Goal: Task Accomplishment & Management: Use online tool/utility

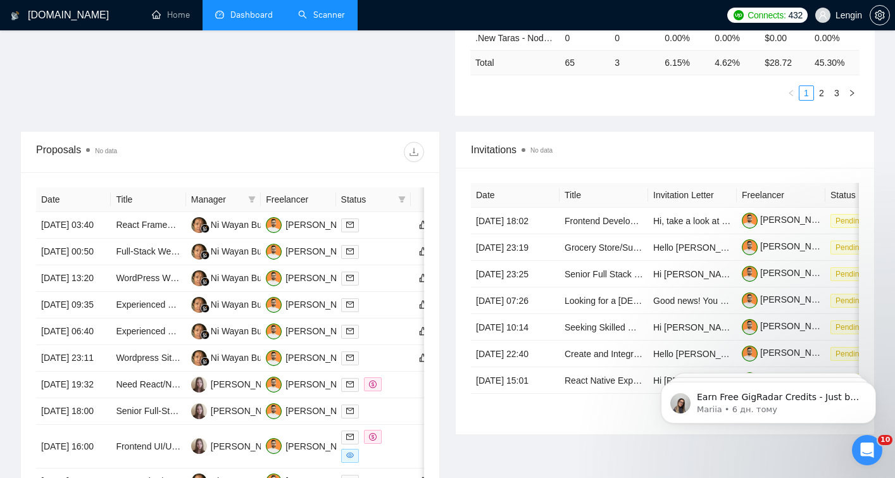
click at [324, 19] on link "Scanner" at bounding box center [321, 14] width 47 height 11
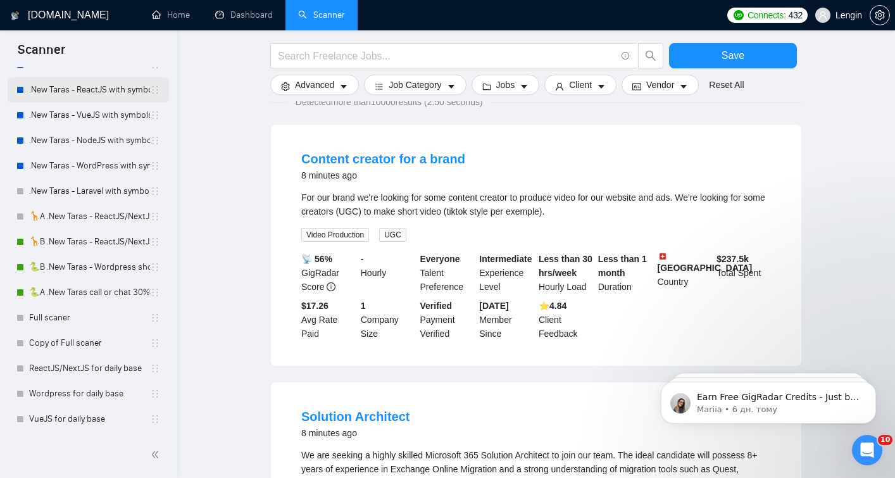
scroll to position [598, 0]
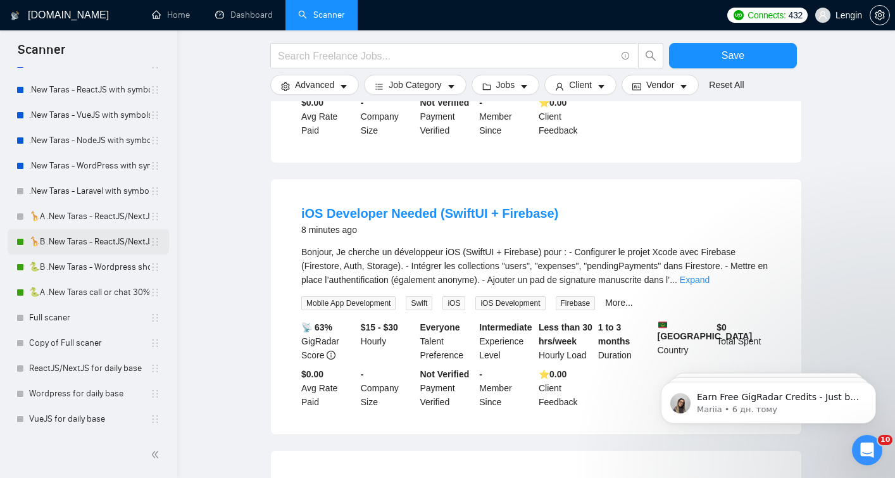
click at [115, 237] on link "🦒B .New Taras - ReactJS/NextJS rel exp 23/04" at bounding box center [89, 241] width 121 height 25
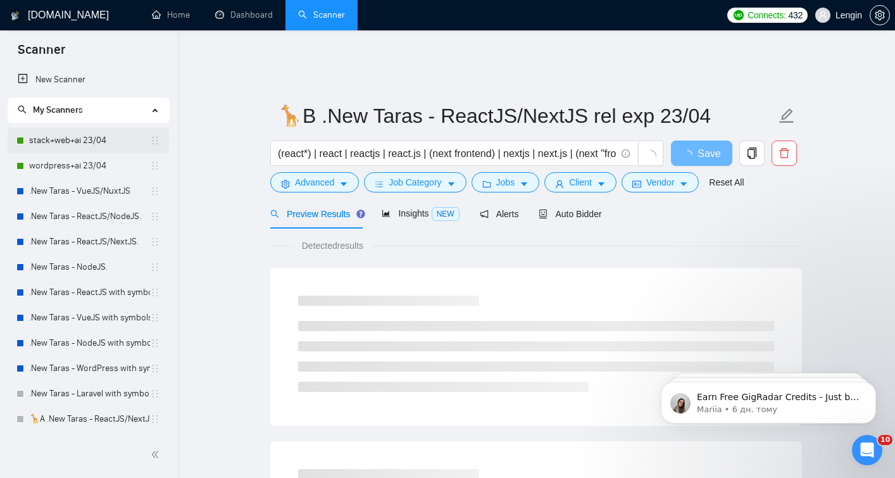
click at [94, 146] on link "stack+web+ai 23/04" at bounding box center [89, 140] width 121 height 25
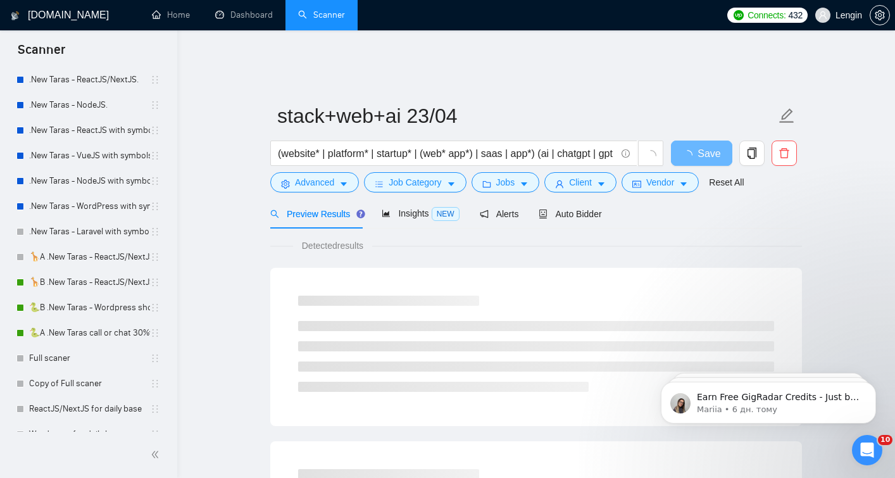
scroll to position [203, 0]
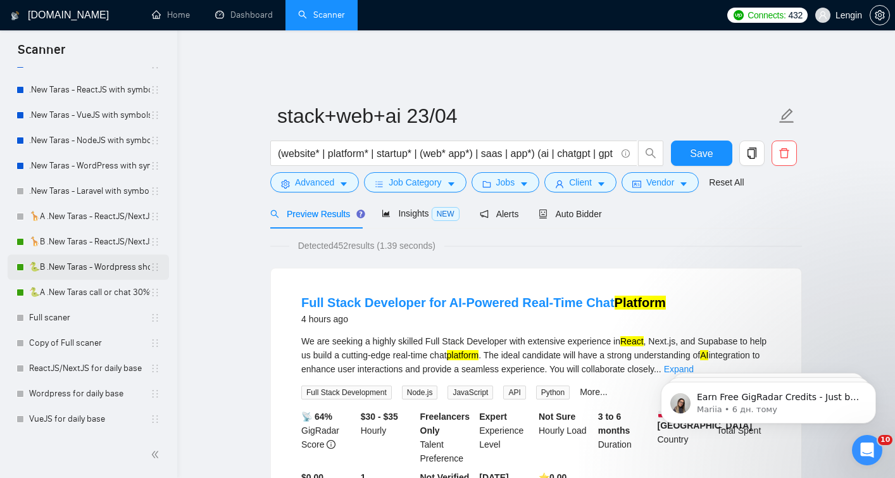
click at [98, 263] on link "🐍B .New Taras - Wordpress short 23/04" at bounding box center [89, 267] width 121 height 25
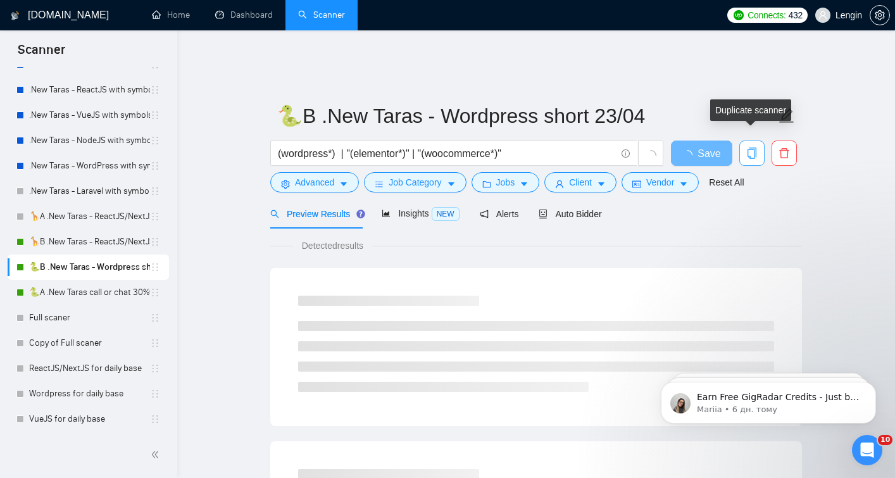
click at [758, 148] on span "copy" at bounding box center [752, 153] width 24 height 11
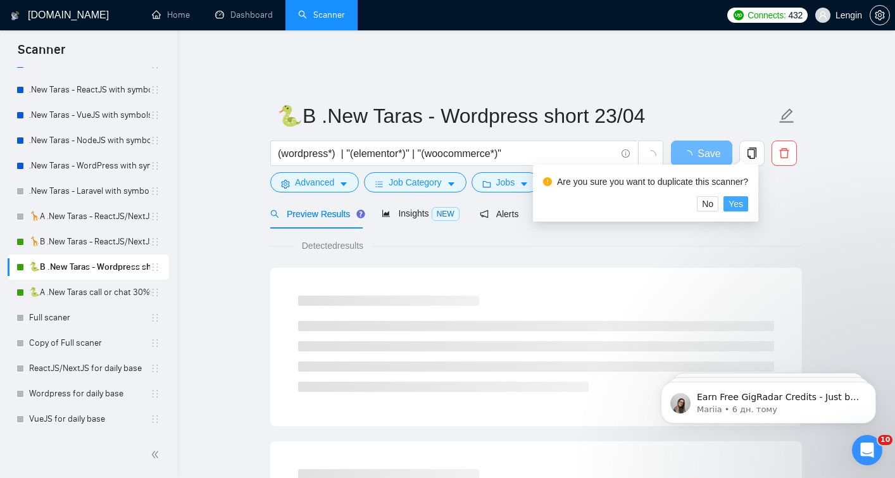
click at [743, 205] on span "Yes" at bounding box center [736, 204] width 15 height 14
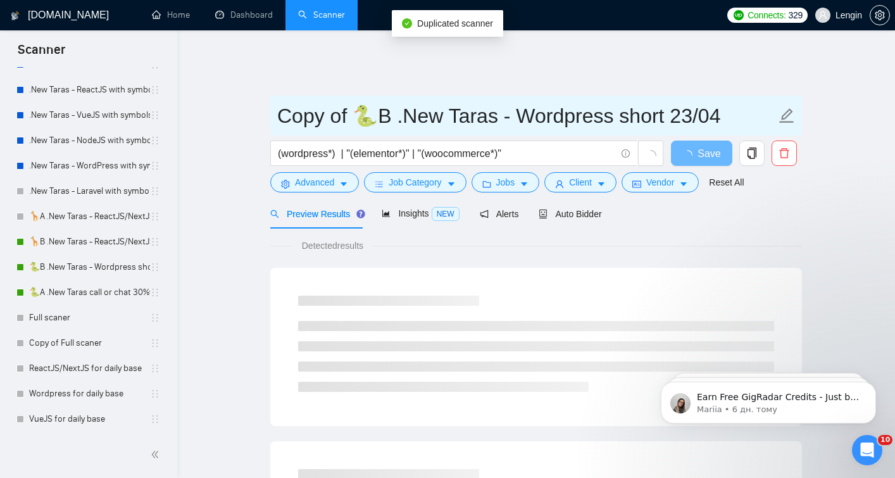
click at [395, 100] on input "Copy of 🐍B .New Taras - Wordpress short 23/04" at bounding box center [526, 116] width 499 height 32
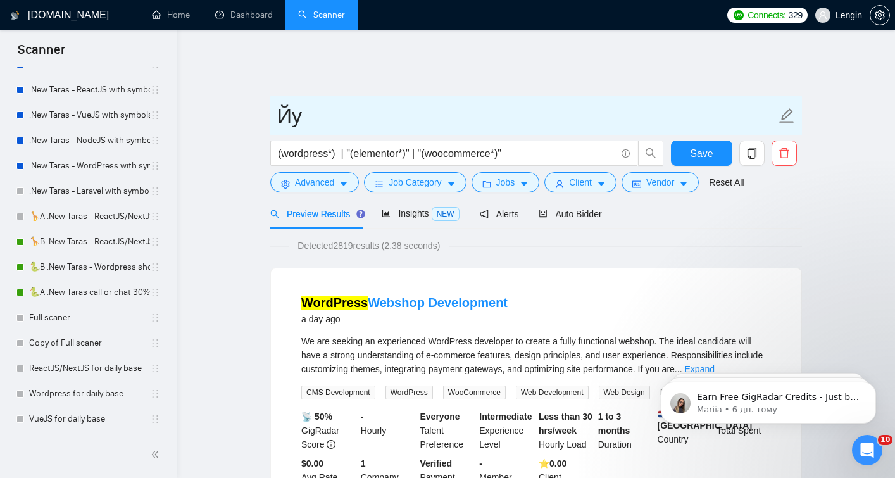
type input "[PERSON_NAME]"
type input "я"
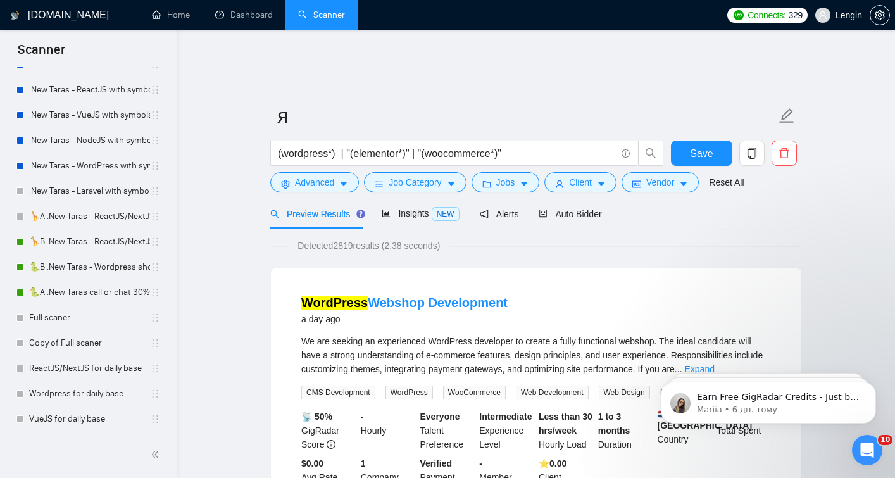
click at [783, 148] on icon "delete" at bounding box center [784, 153] width 11 height 11
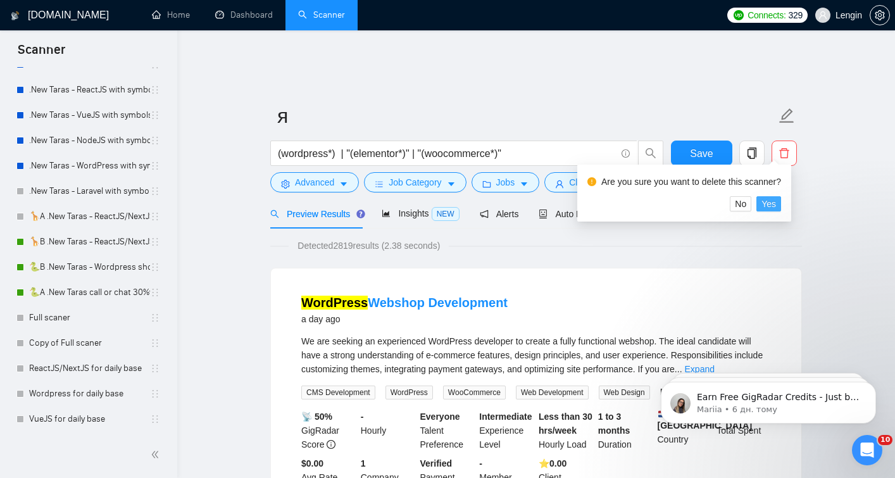
click at [781, 204] on button "Yes" at bounding box center [769, 203] width 25 height 15
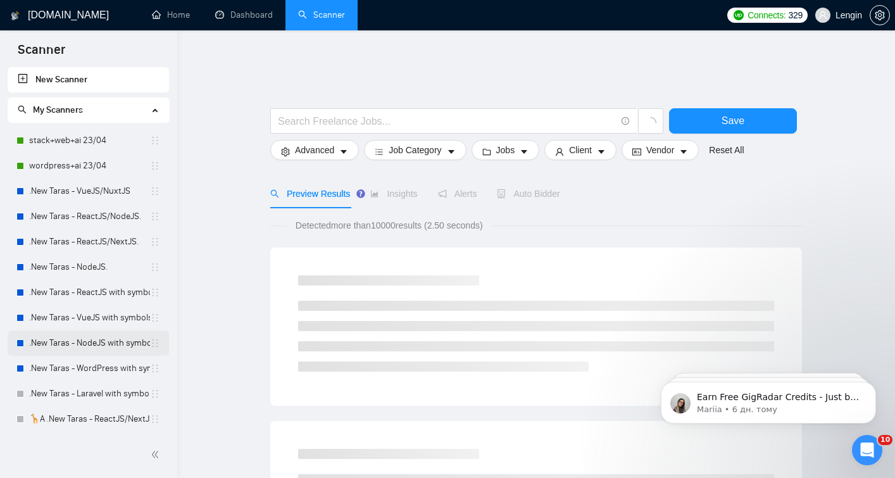
scroll to position [203, 0]
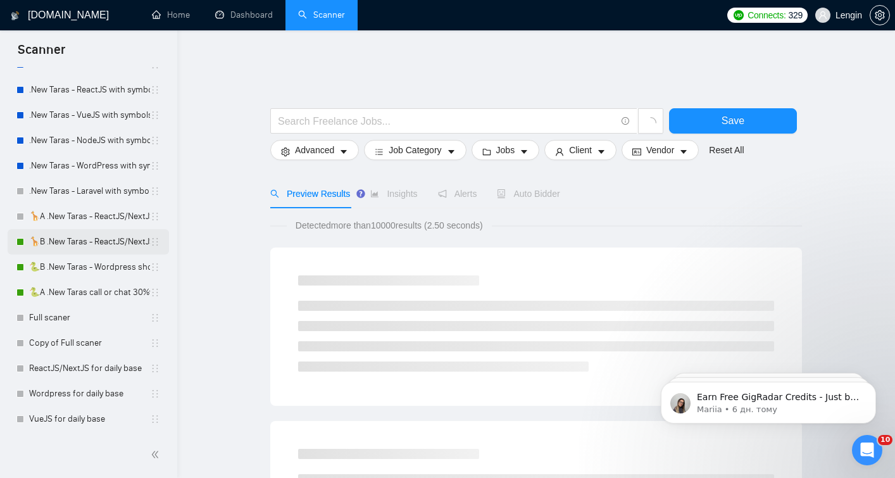
click at [67, 245] on link "🦒B .New Taras - ReactJS/NextJS rel exp 23/04" at bounding box center [89, 241] width 121 height 25
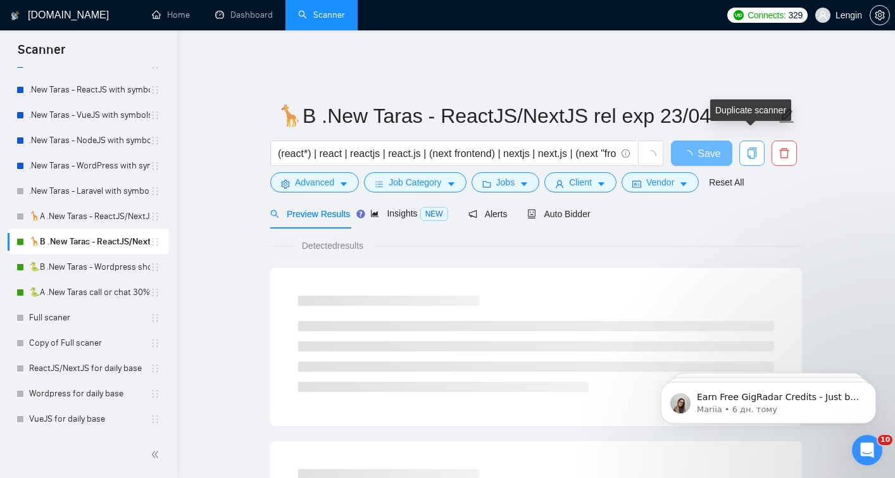
click at [749, 148] on icon "copy" at bounding box center [752, 153] width 11 height 11
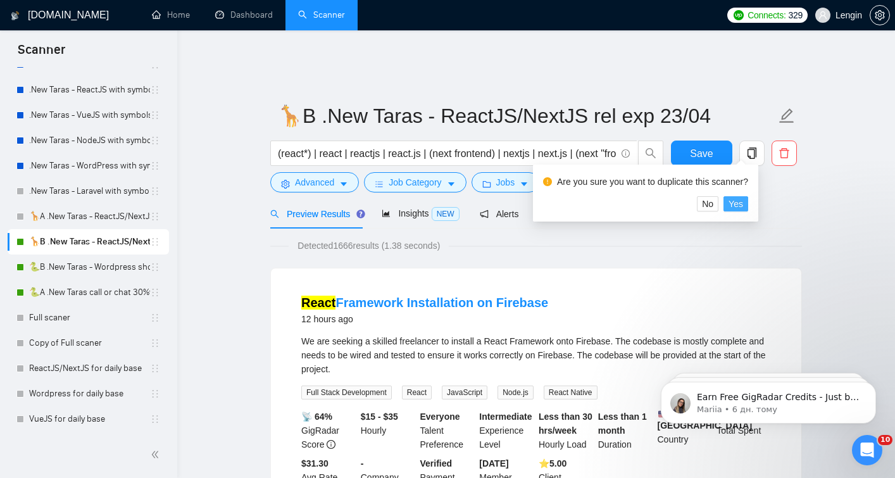
click at [743, 203] on span "Yes" at bounding box center [736, 204] width 15 height 14
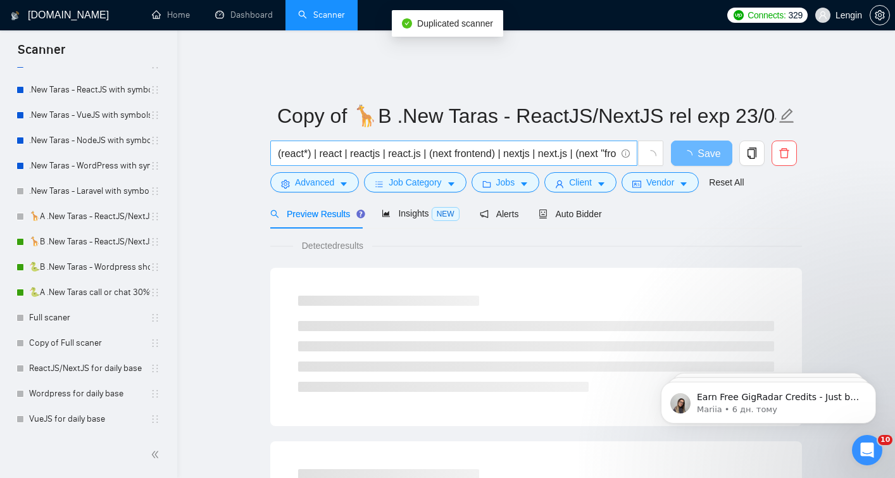
click at [410, 141] on span "(react*) | react | reactjs | react.js | (next frontend) | nextjs | next.js | (n…" at bounding box center [453, 153] width 367 height 25
click at [413, 146] on input "(react*) | react | reactjs | react.js | (next frontend) | nextjs | next.js | (n…" at bounding box center [447, 154] width 338 height 16
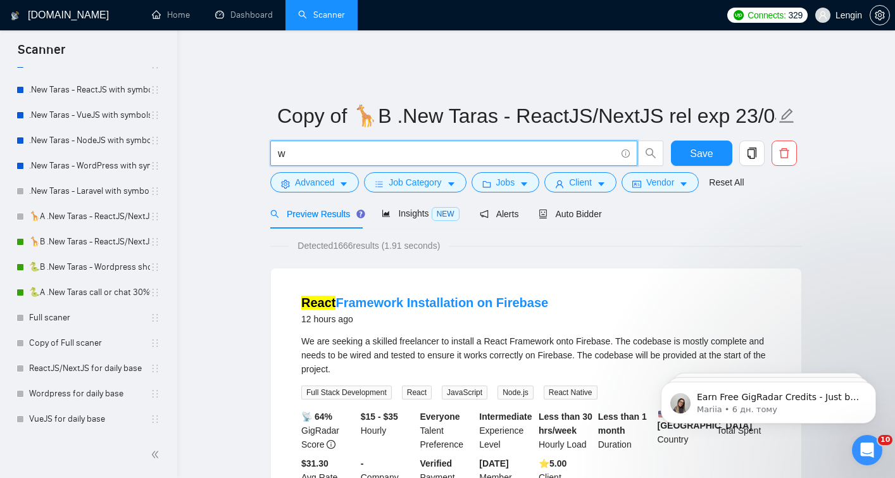
scroll to position [0, 0]
type input "wealth"
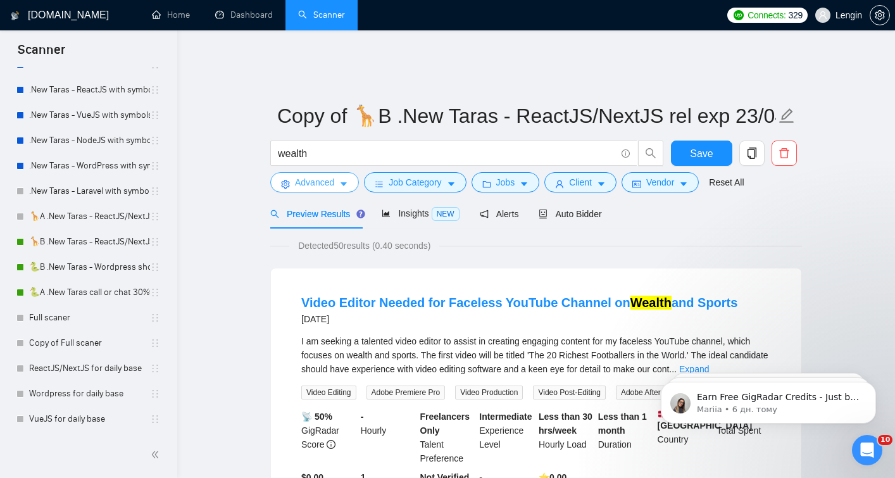
click at [332, 172] on button "Advanced" at bounding box center [314, 182] width 89 height 20
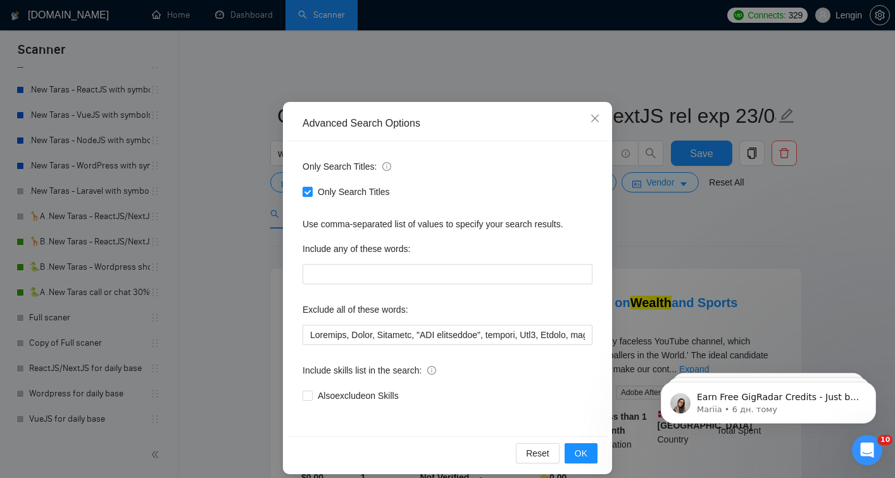
scroll to position [46, 0]
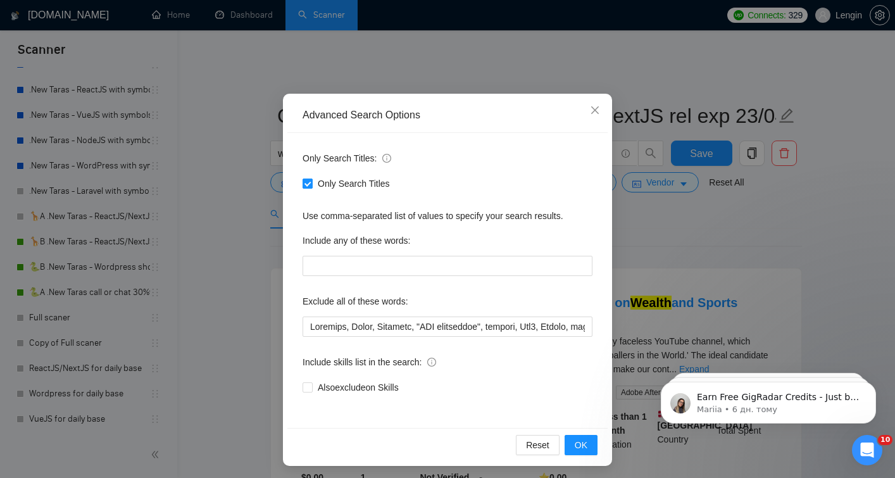
click at [373, 185] on span "Only Search Titles" at bounding box center [354, 184] width 82 height 14
click at [312, 185] on input "Only Search Titles" at bounding box center [307, 183] width 9 height 9
checkbox input "false"
click at [581, 447] on span "OK" at bounding box center [581, 445] width 13 height 14
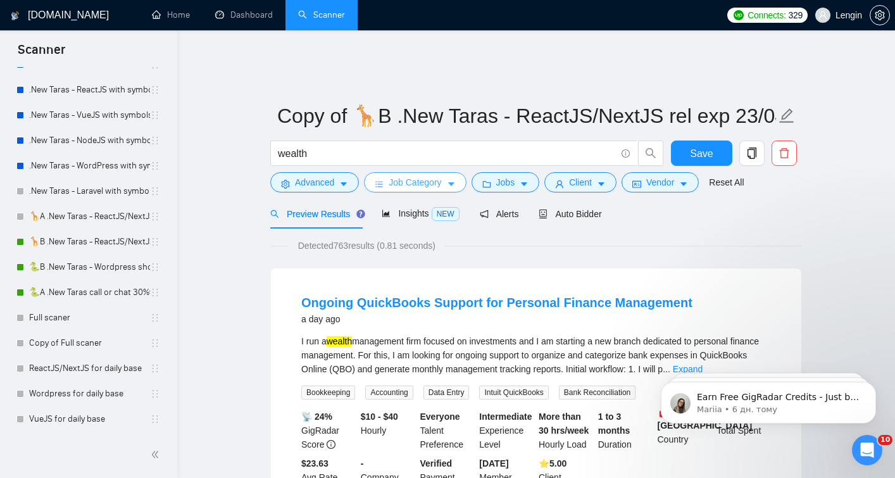
click at [421, 175] on span "Job Category" at bounding box center [415, 182] width 53 height 14
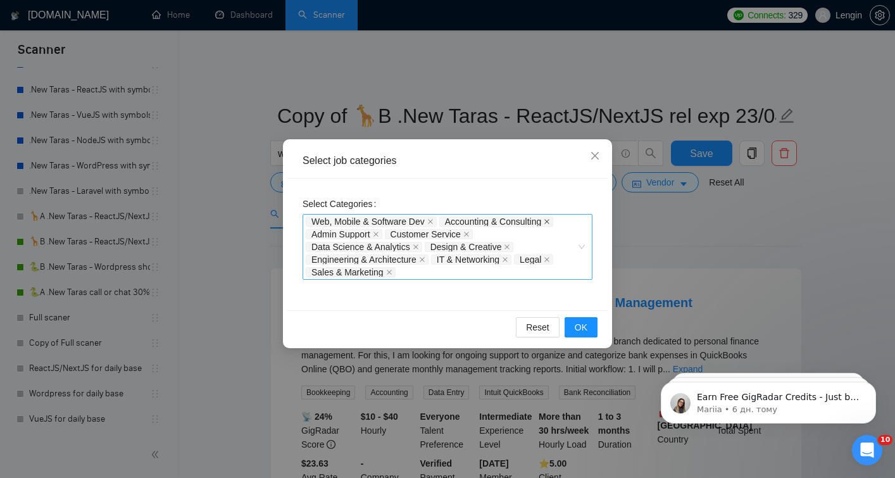
click at [550, 222] on icon "close" at bounding box center [547, 221] width 6 height 6
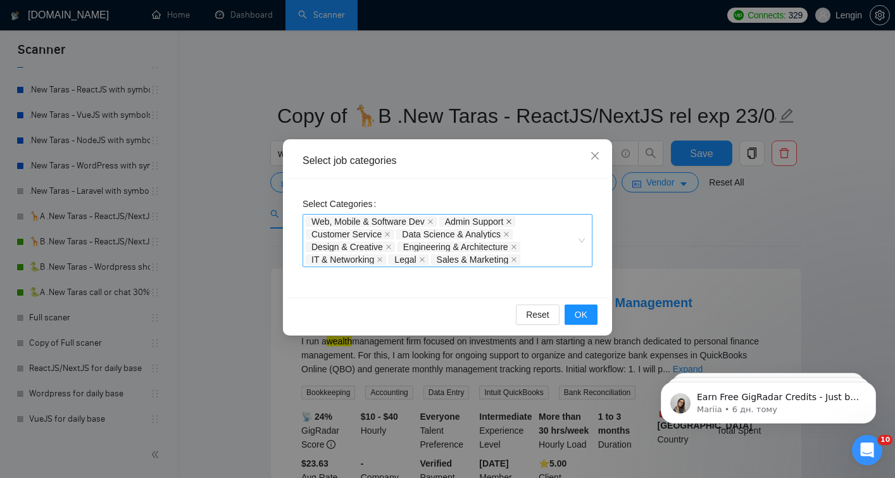
click at [512, 222] on icon "close" at bounding box center [509, 221] width 6 height 6
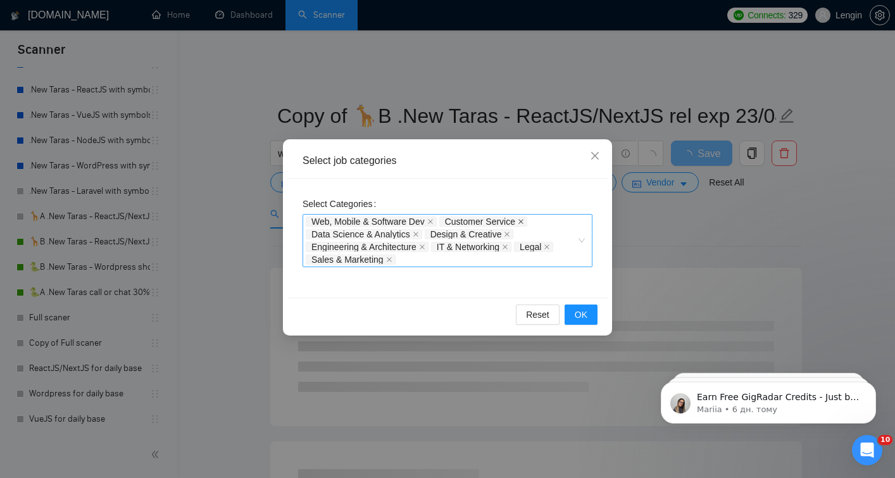
click at [524, 221] on icon "close" at bounding box center [521, 221] width 6 height 6
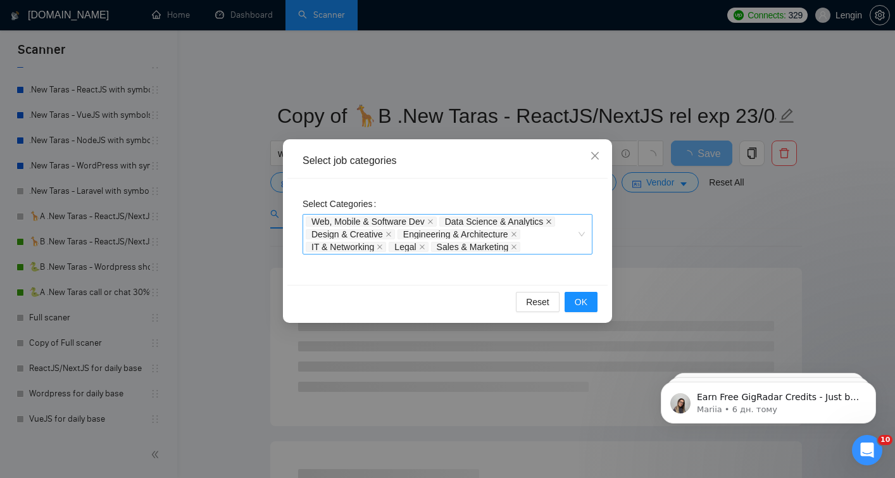
click at [552, 223] on icon "close" at bounding box center [549, 221] width 5 height 5
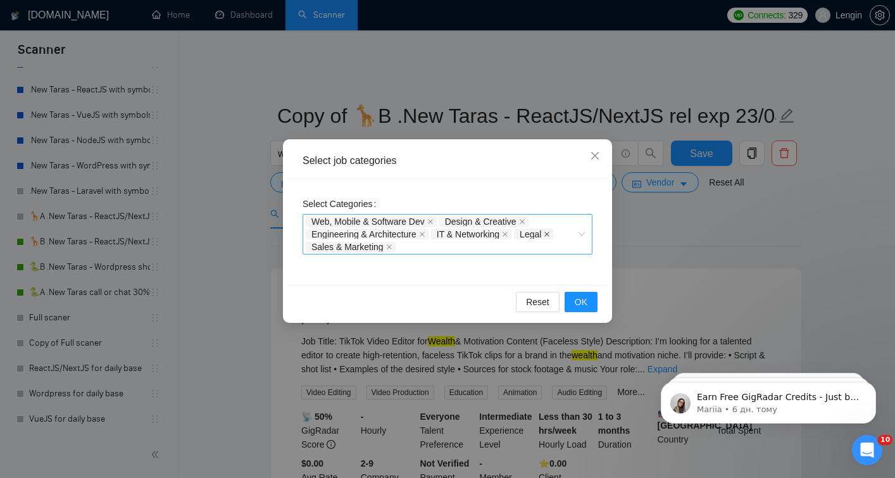
click at [550, 234] on icon "close" at bounding box center [547, 234] width 6 height 6
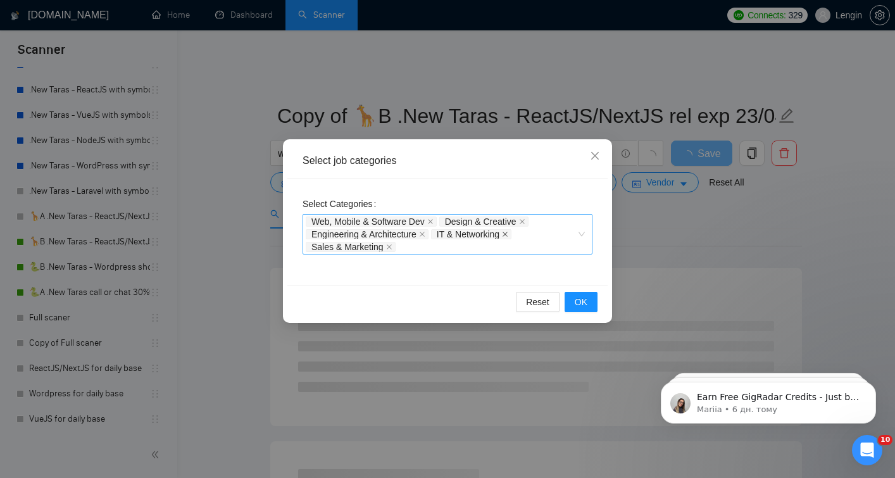
click at [509, 235] on icon "close" at bounding box center [505, 234] width 6 height 6
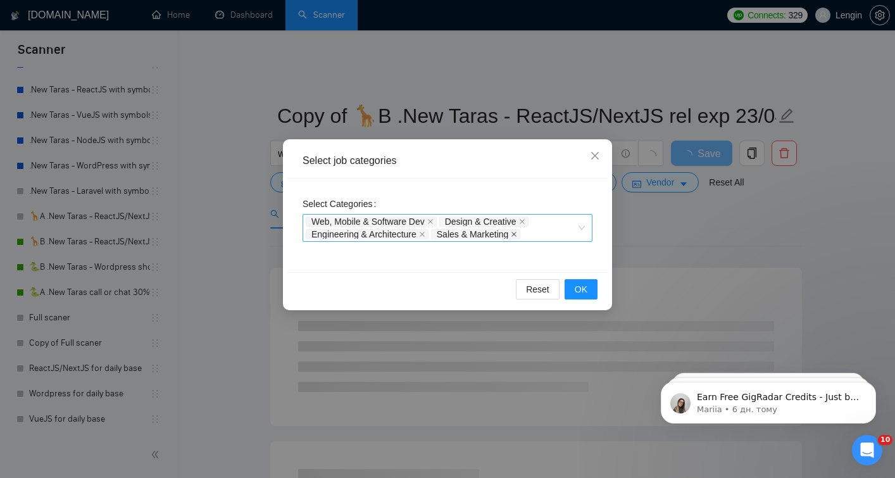
click at [517, 234] on icon "close" at bounding box center [514, 234] width 6 height 6
click at [592, 298] on button "OK" at bounding box center [581, 289] width 33 height 20
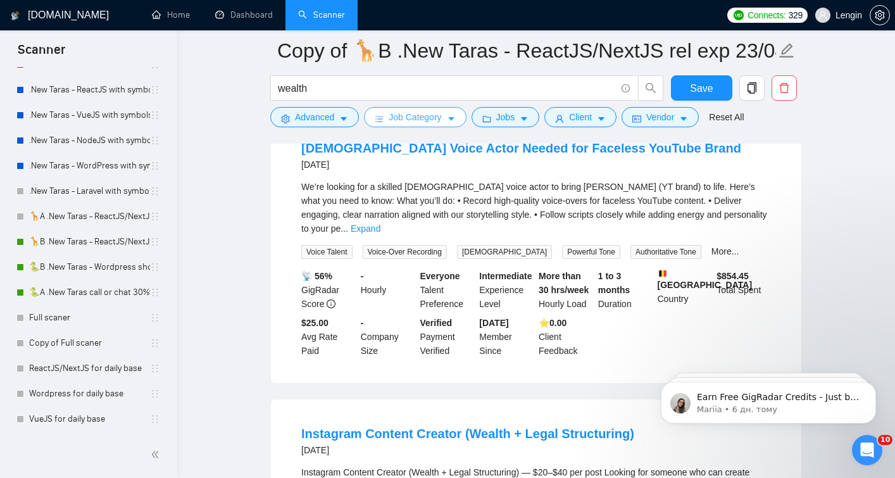
scroll to position [248, 0]
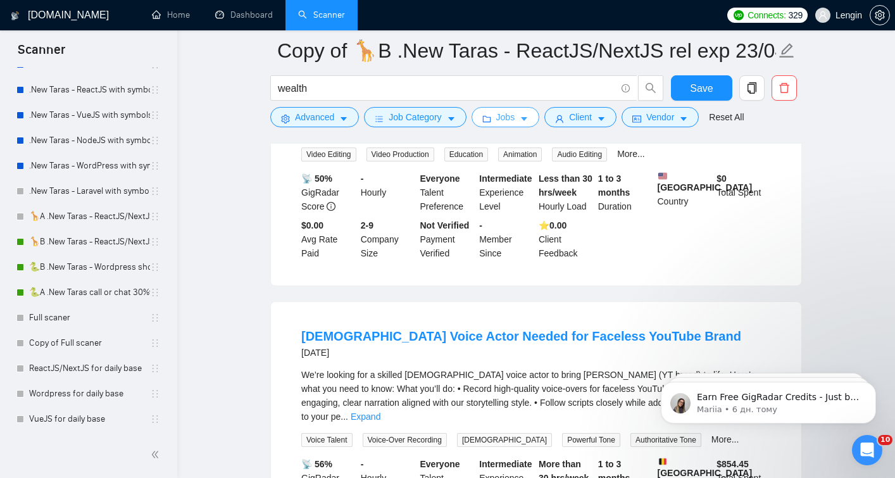
click at [527, 115] on icon "caret-down" at bounding box center [524, 119] width 9 height 9
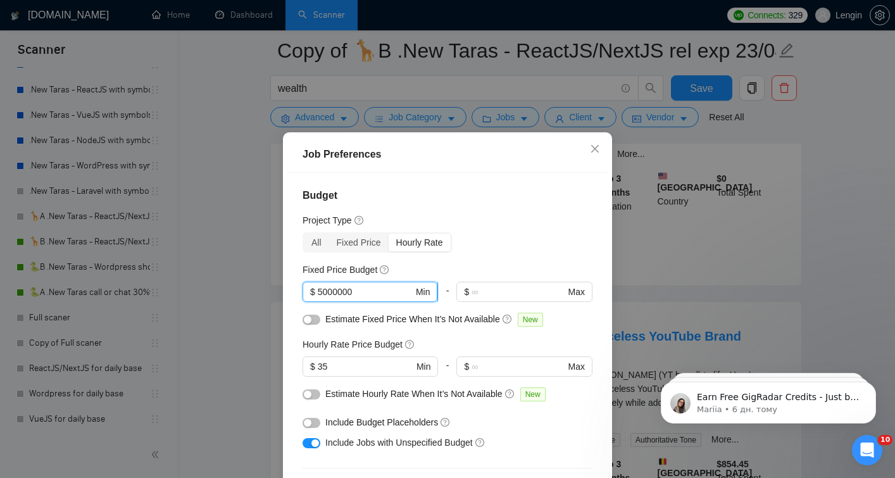
drag, startPoint x: 369, startPoint y: 294, endPoint x: 341, endPoint y: 296, distance: 27.3
click at [341, 296] on input "5000000" at bounding box center [366, 292] width 96 height 14
type input "5000"
click at [431, 276] on div "Fixed Price Budget" at bounding box center [448, 270] width 290 height 14
click at [319, 236] on div "All" at bounding box center [316, 243] width 25 height 18
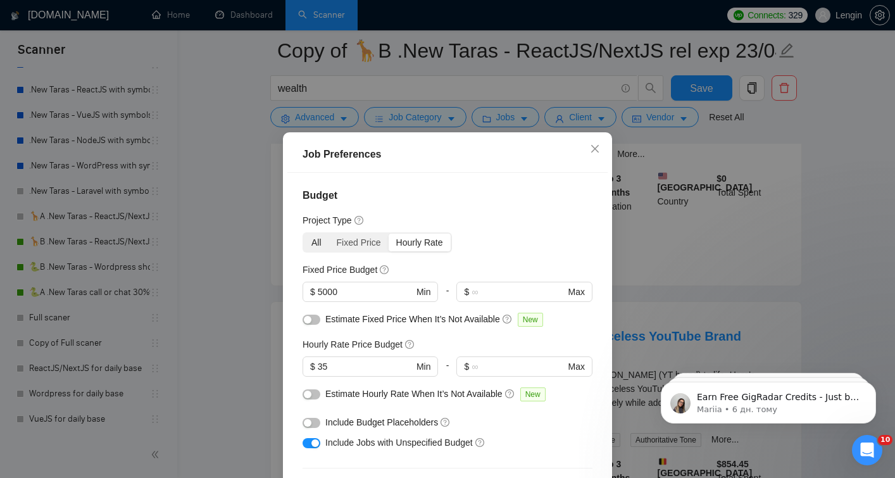
click at [304, 234] on input "All" at bounding box center [304, 234] width 0 height 0
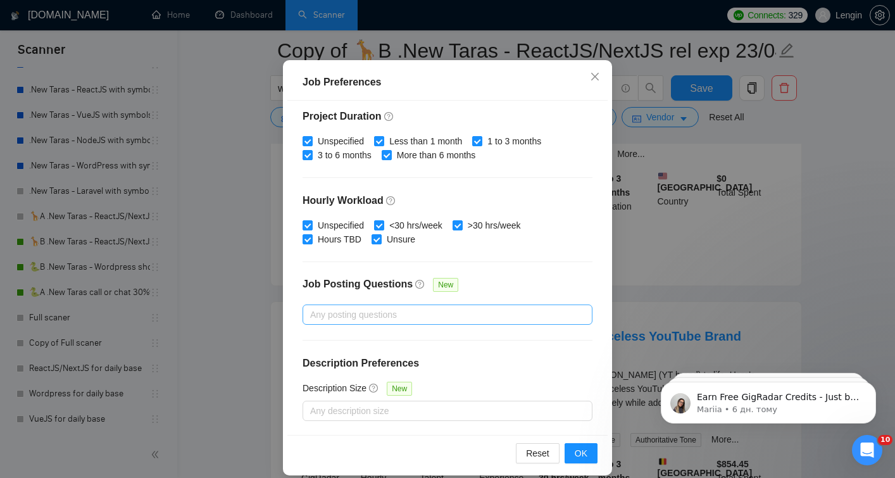
scroll to position [85, 0]
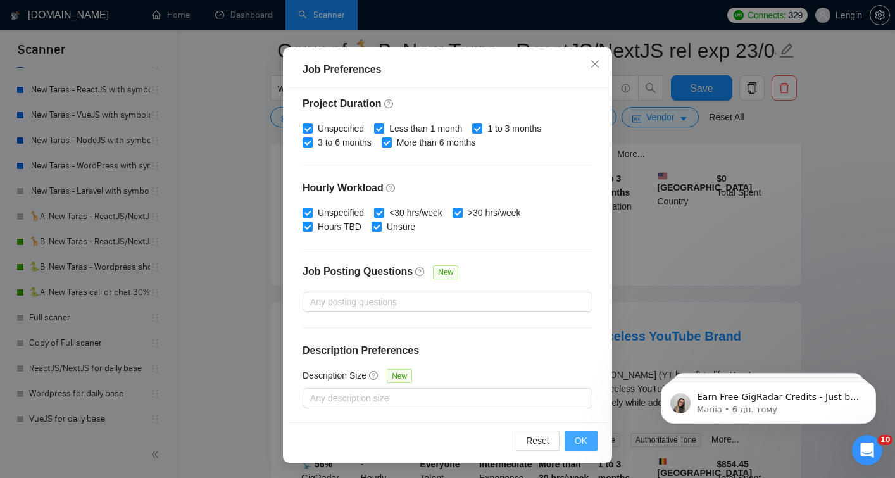
click at [586, 438] on span "OK" at bounding box center [581, 441] width 13 height 14
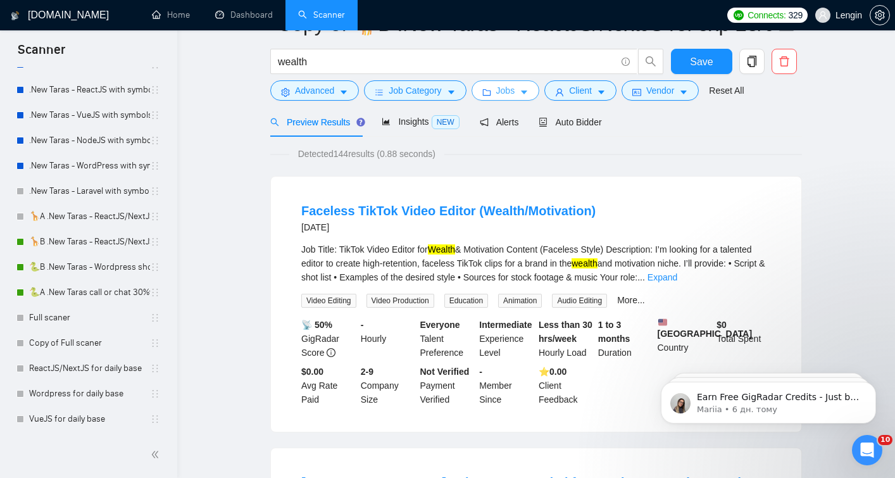
scroll to position [0, 0]
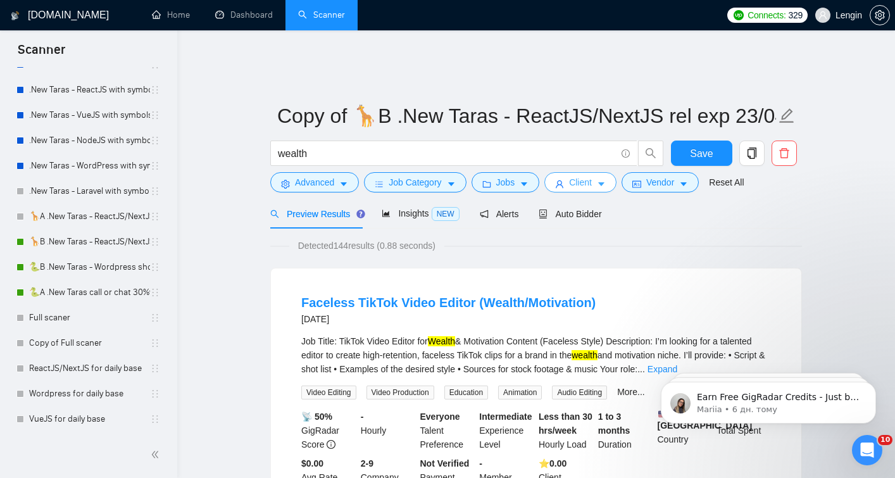
click at [572, 172] on button "Client" at bounding box center [581, 182] width 72 height 20
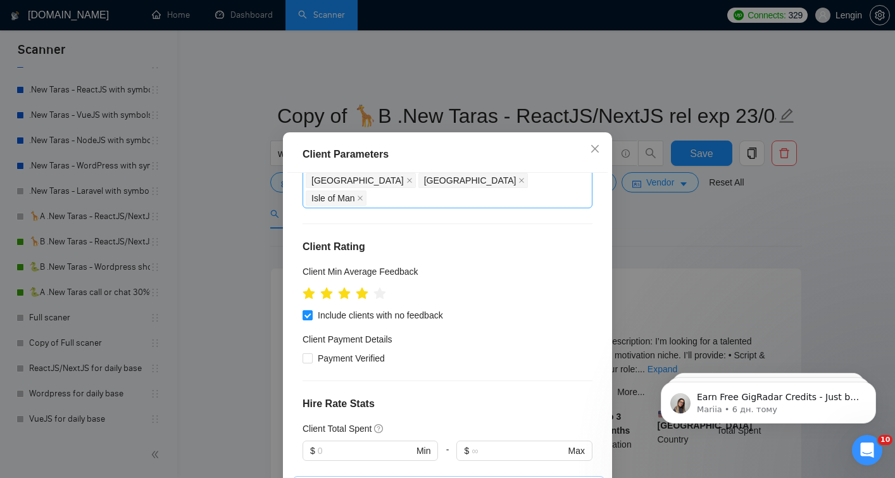
scroll to position [697, 0]
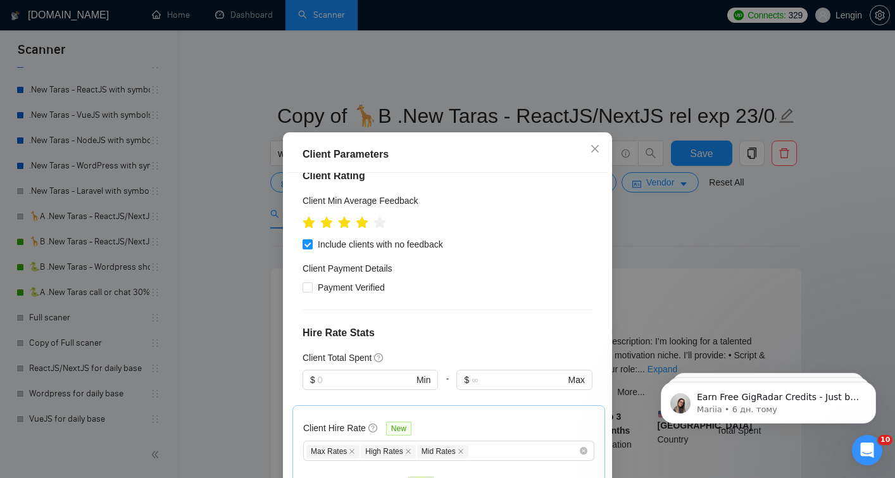
click at [697, 174] on div "Client Parameters Client Location Include Client Countries [GEOGRAPHIC_DATA] [G…" at bounding box center [447, 239] width 895 height 478
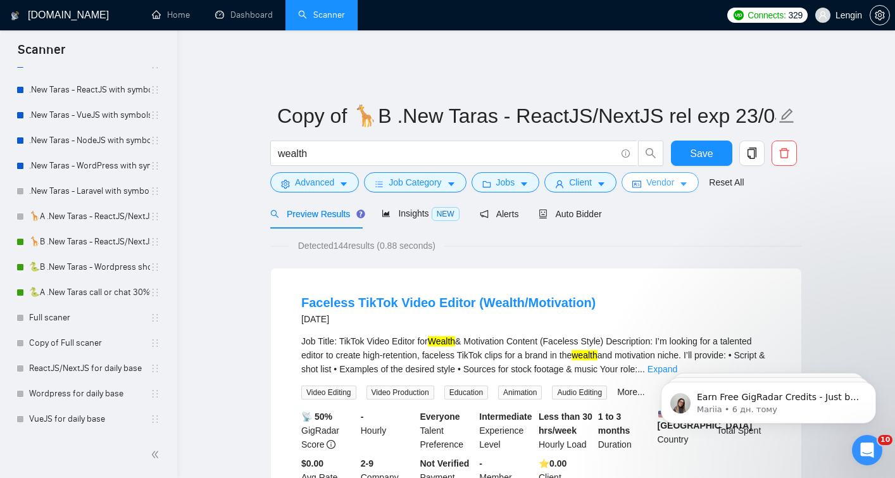
click at [688, 180] on icon "caret-down" at bounding box center [684, 184] width 9 height 9
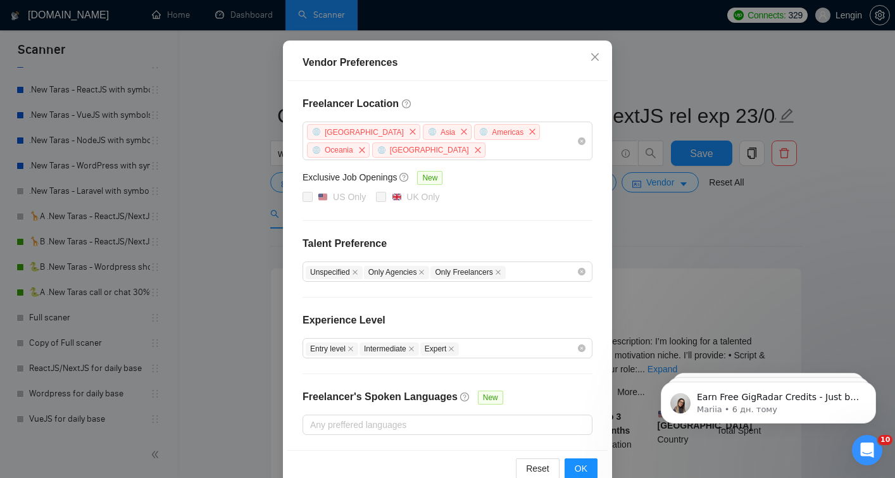
scroll to position [102, 0]
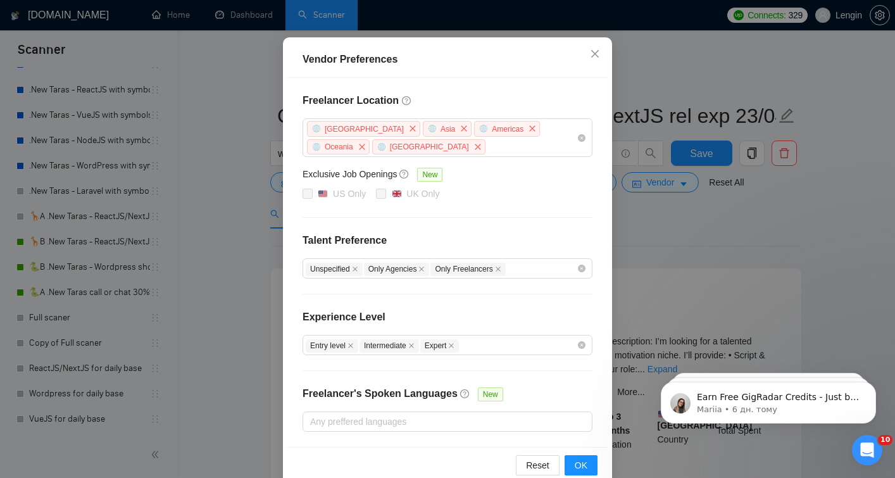
click at [689, 225] on div "Vendor Preferences Freelancer Location [GEOGRAPHIC_DATA] [GEOGRAPHIC_DATA] [GEO…" at bounding box center [447, 239] width 895 height 478
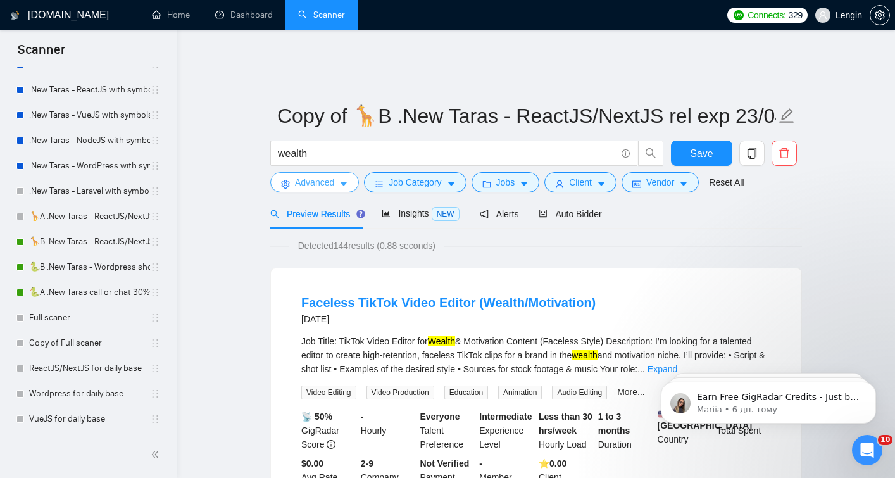
click at [339, 173] on button "Advanced" at bounding box center [314, 182] width 89 height 20
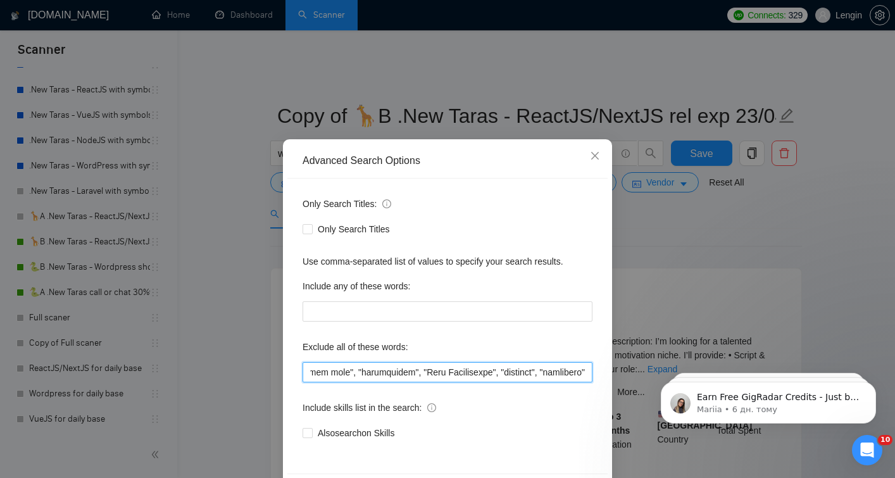
scroll to position [0, 12897]
drag, startPoint x: 487, startPoint y: 370, endPoint x: 568, endPoint y: 362, distance: 81.4
click at [568, 363] on input "text" at bounding box center [448, 372] width 290 height 20
click at [721, 231] on div "Advanced Search Options Only Search Titles: Only Search Titles Use comma-separa…" at bounding box center [447, 239] width 895 height 478
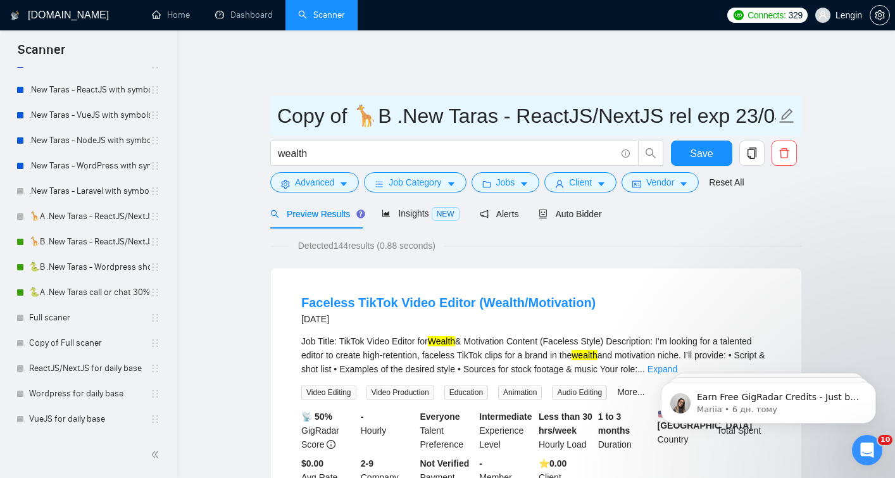
click at [474, 100] on input "Copy of 🦒B .New Taras - ReactJS/NextJS rel exp 23/04" at bounding box center [526, 116] width 499 height 32
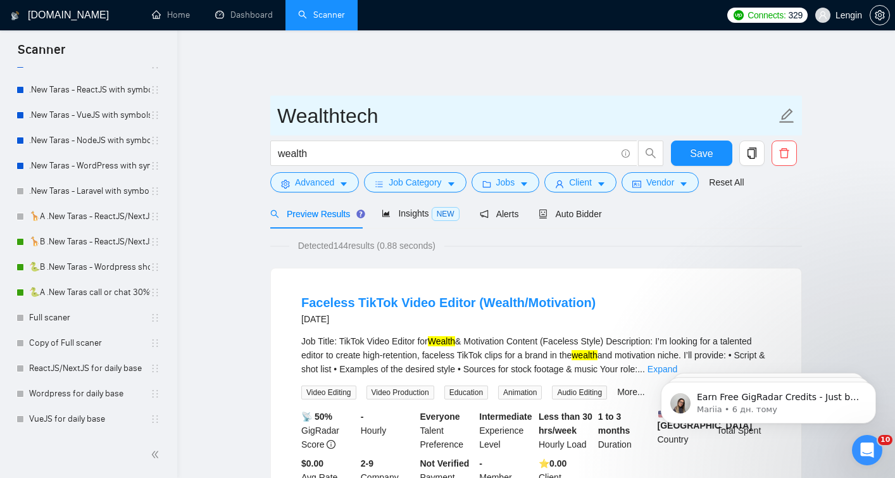
type input "Wealthtech"
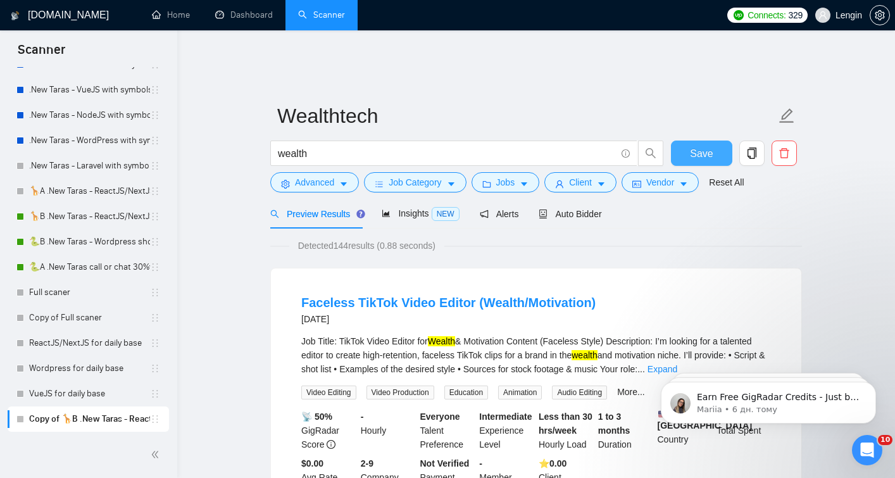
click at [697, 146] on span "Save" at bounding box center [701, 154] width 23 height 16
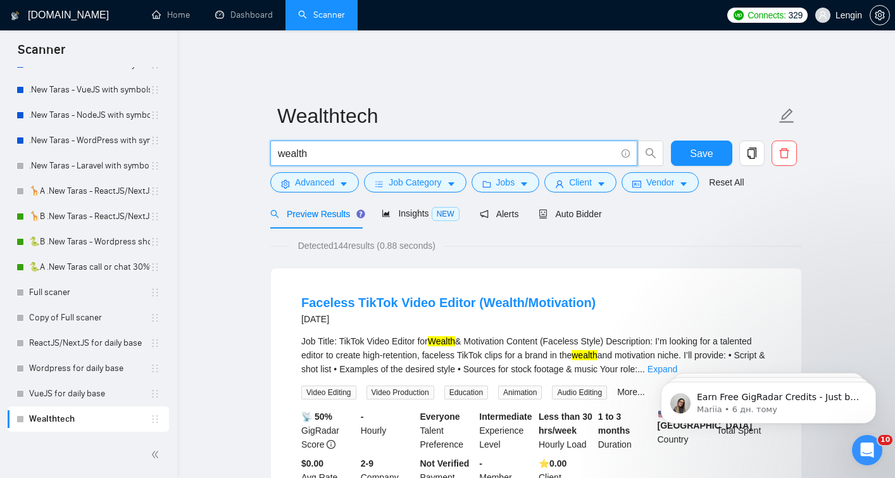
click at [517, 146] on input "wealth" at bounding box center [447, 154] width 338 height 16
paste input ""wealth management", "asset management", "investment management", "portfolio ma…"
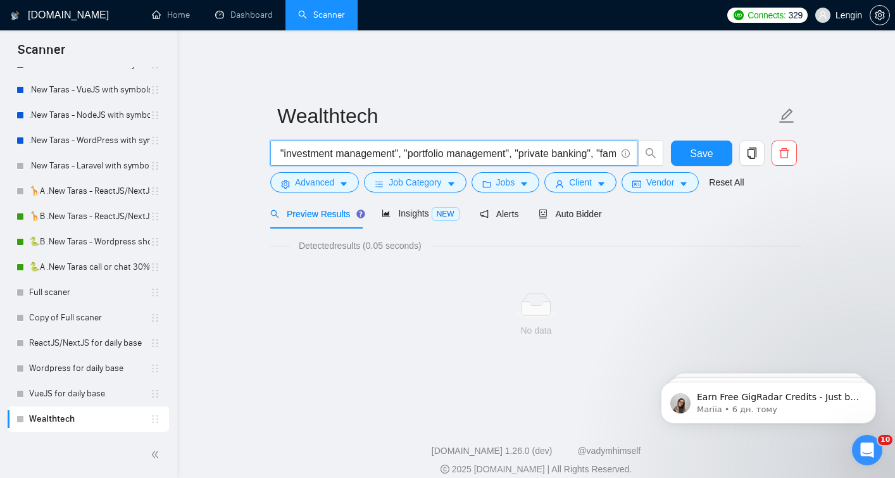
scroll to position [0, 0]
type input ""wealth management", "asset management", "investment management", "portfolio ma…"
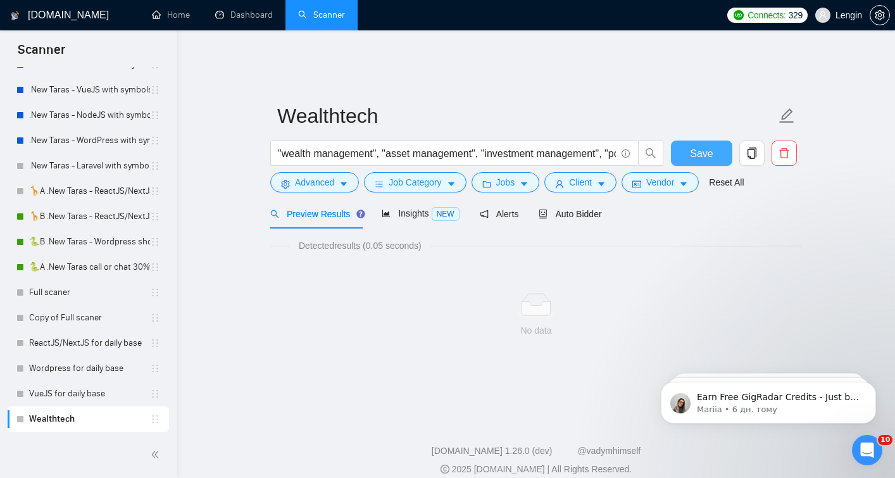
click at [709, 146] on span "Save" at bounding box center [701, 154] width 23 height 16
click at [58, 219] on link "🦒B .New Taras - ReactJS/NextJS rel exp 23/04" at bounding box center [89, 216] width 121 height 25
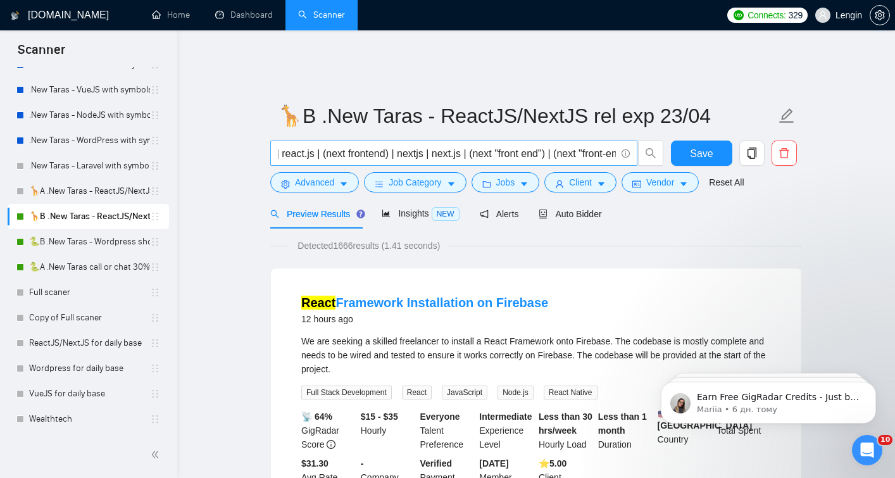
scroll to position [0, 110]
drag, startPoint x: 578, startPoint y: 142, endPoint x: 538, endPoint y: 139, distance: 40.1
click at [539, 146] on input "(react*) | react | reactjs | react.js | (next frontend) | nextjs | next.js | (n…" at bounding box center [447, 154] width 338 height 16
click at [562, 146] on input "(react*) | react | reactjs | react.js | (next frontend) | nextjs | next.js | (n…" at bounding box center [447, 154] width 338 height 16
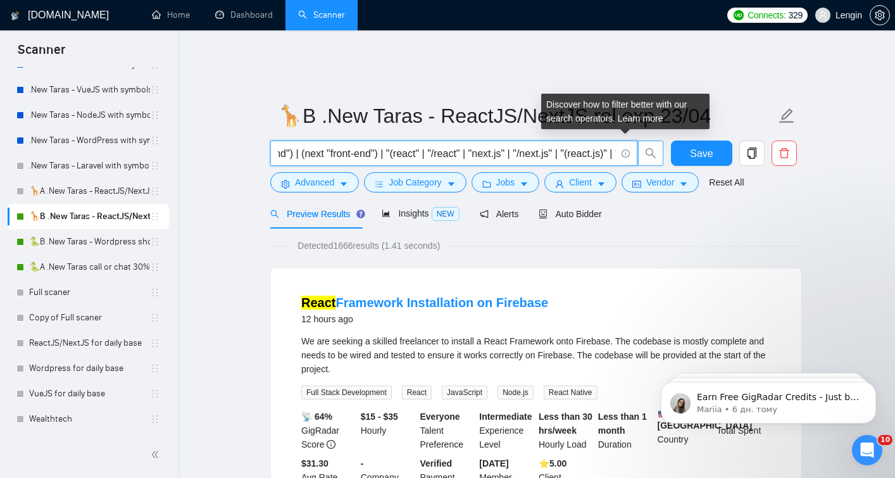
scroll to position [0, 540]
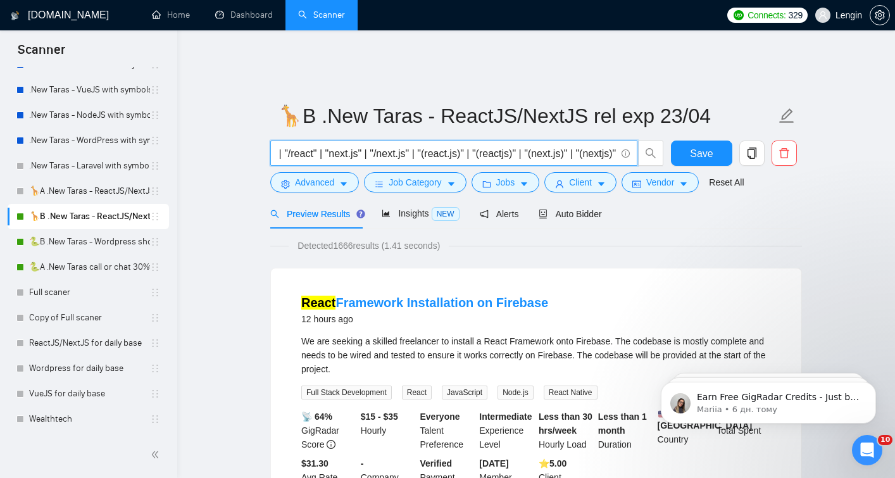
drag, startPoint x: 565, startPoint y: 141, endPoint x: 515, endPoint y: 143, distance: 50.1
click at [515, 146] on input "(react*) | react | reactjs | react.js | (next frontend) | nextjs | next.js | (n…" at bounding box center [447, 154] width 338 height 16
click at [521, 146] on input "(react*) | react | reactjs | react.js | (next frontend) | nextjs | next.js | (n…" at bounding box center [447, 154] width 338 height 16
click at [513, 146] on input "(react*) | react | reactjs | react.js | (next frontend) | nextjs | next.js | (n…" at bounding box center [447, 154] width 338 height 16
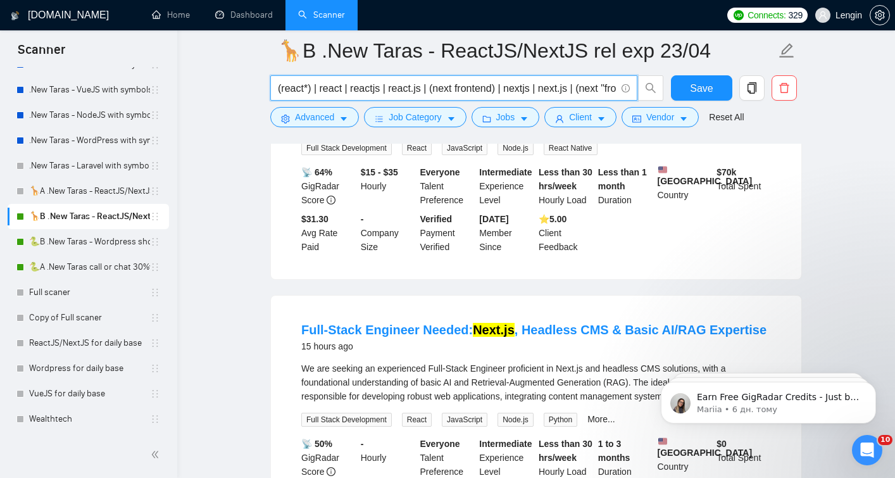
scroll to position [426, 0]
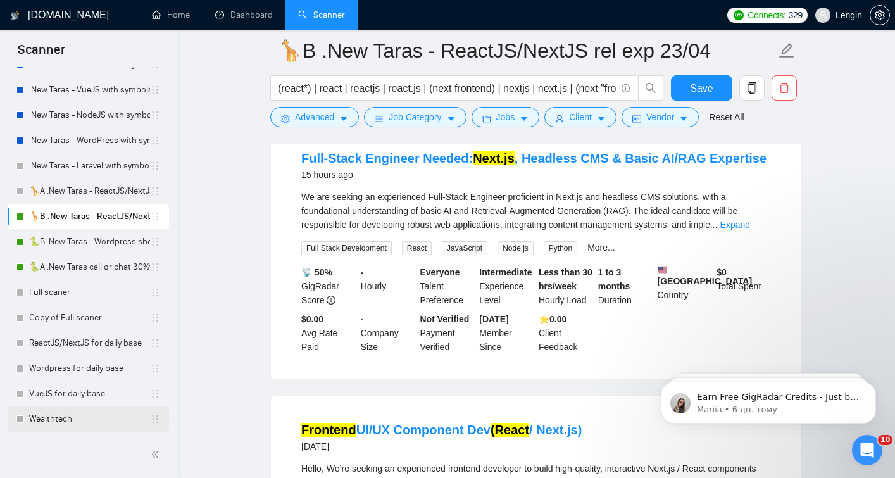
click at [54, 418] on link "Wealthtech" at bounding box center [89, 419] width 121 height 25
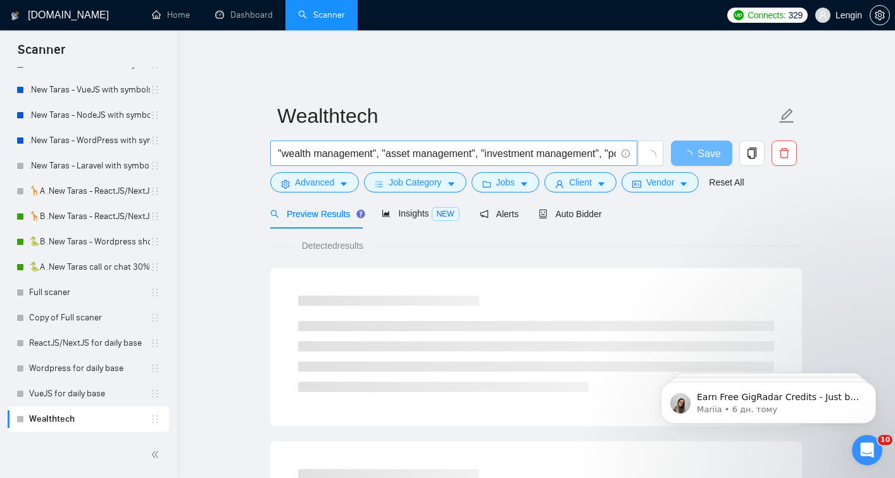
click at [299, 146] on input ""wealth management", "asset management", "investment management", "portfolio ma…" at bounding box center [447, 154] width 338 height 16
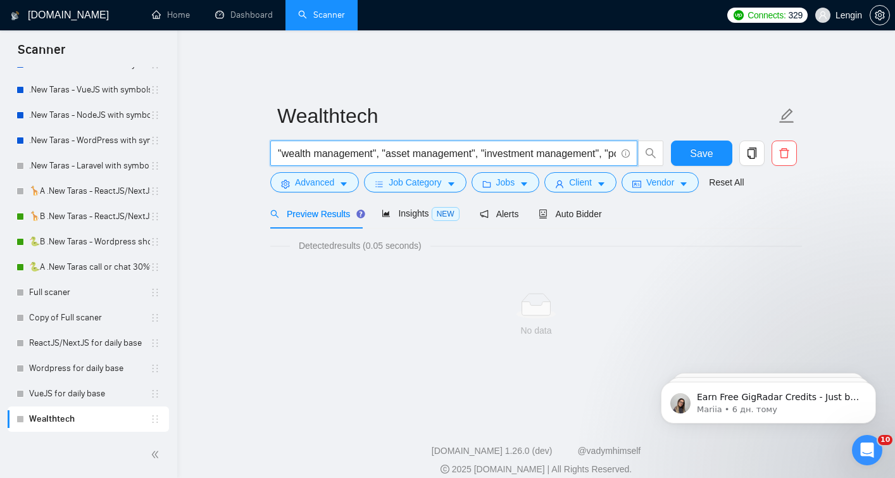
paste input "|"asset management"|"investment management"|"portfolio management"|"private ban…"
type input ""wealth management"|"asset management"|"investment management"|"portfolio manag…"
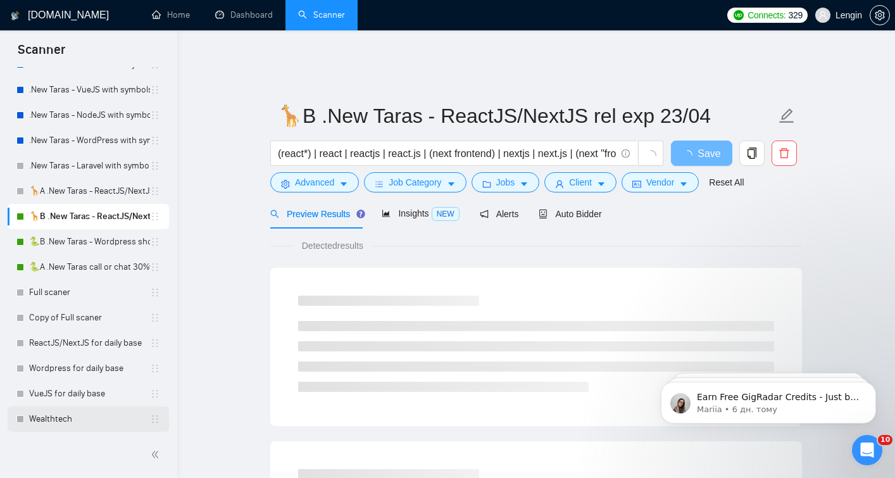
click at [56, 415] on link "Wealthtech" at bounding box center [89, 419] width 121 height 25
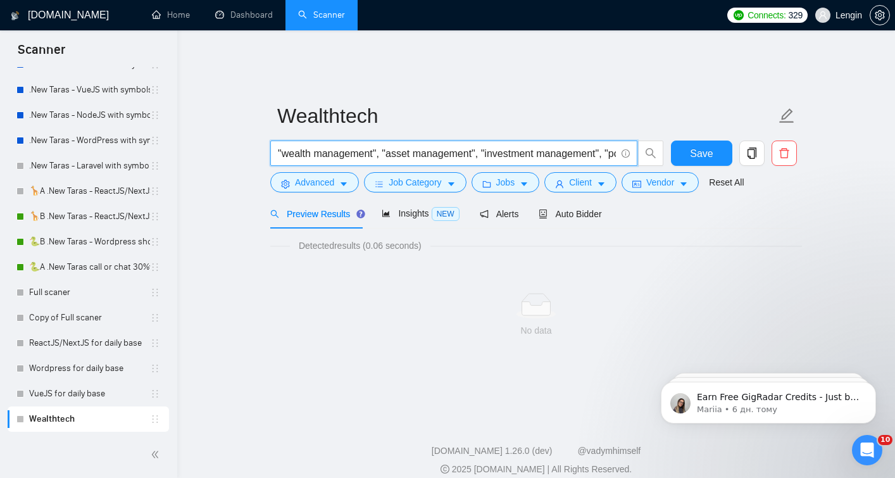
click at [358, 146] on input ""wealth management", "asset management", "investment management", "portfolio ma…" at bounding box center [447, 154] width 338 height 16
paste input "|"asset management"|"investment management"|"portfolio management"|"private ban…"
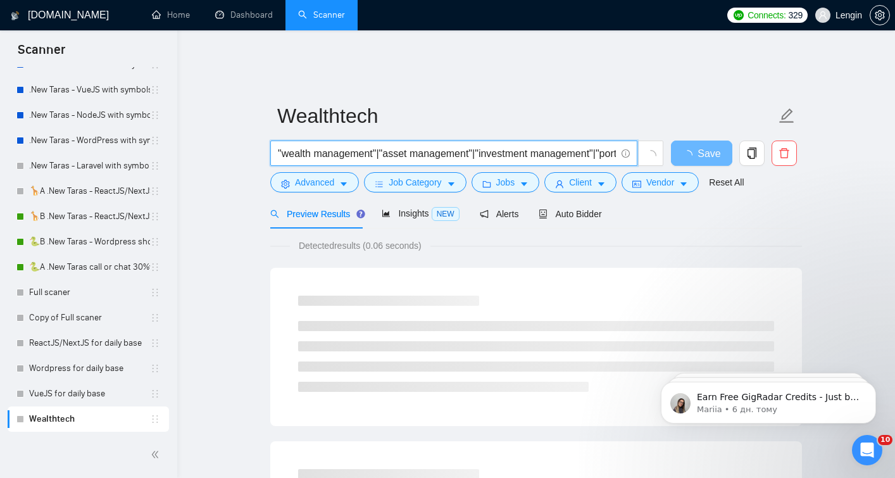
drag, startPoint x: 459, startPoint y: 142, endPoint x: 269, endPoint y: 142, distance: 189.4
click at [269, 142] on div ""wealth management"|"asset management"|"investment management"|"portfolio manag…" at bounding box center [467, 157] width 399 height 32
click at [307, 146] on input ""wealth management"|"asset management"|"investment management"|"portfolio manag…" at bounding box center [447, 154] width 338 height 16
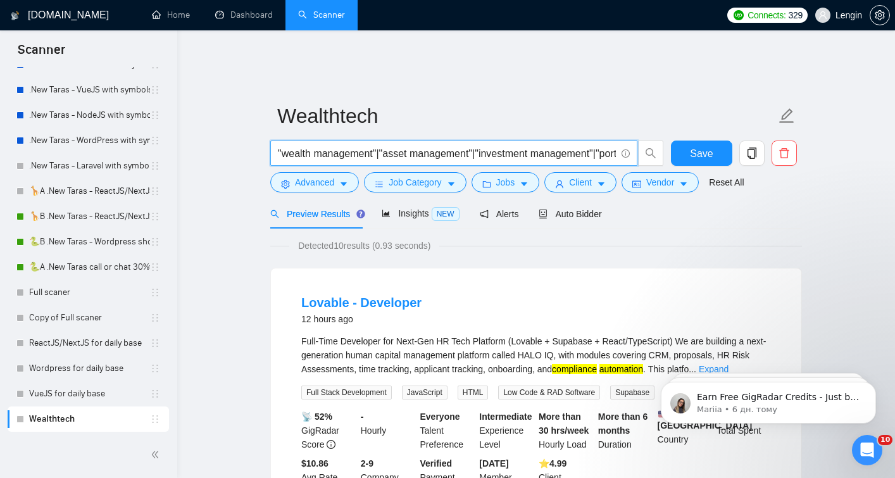
drag, startPoint x: 312, startPoint y: 138, endPoint x: 259, endPoint y: 137, distance: 52.6
click at [313, 146] on input ""wealth management"|"asset management"|"investment management"|"portfolio manag…" at bounding box center [447, 154] width 338 height 16
click at [279, 146] on input ""wealth management"|"asset management"|"investment management"|"portfolio manag…" at bounding box center [447, 154] width 338 height 16
paste input ""wealth"
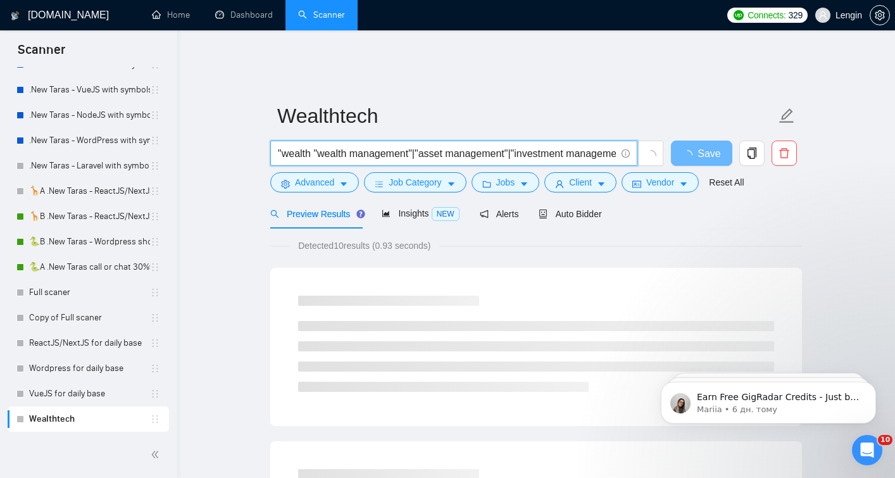
click at [418, 146] on input ""wealth "wealth management"|"asset management"|"investment management"|"portfol…" at bounding box center [447, 154] width 338 height 16
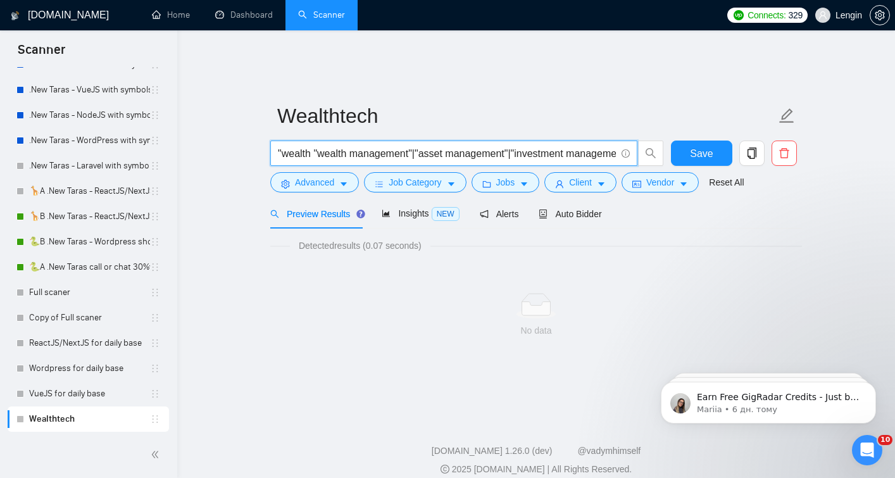
click at [317, 146] on input ""wealth "wealth management"|"asset management"|"investment management"|"portfol…" at bounding box center [447, 154] width 338 height 16
paste input "|"
click at [282, 146] on input ""wealth |"wealth management"|"asset management"|"investment management"|"portfo…" at bounding box center [447, 154] width 338 height 16
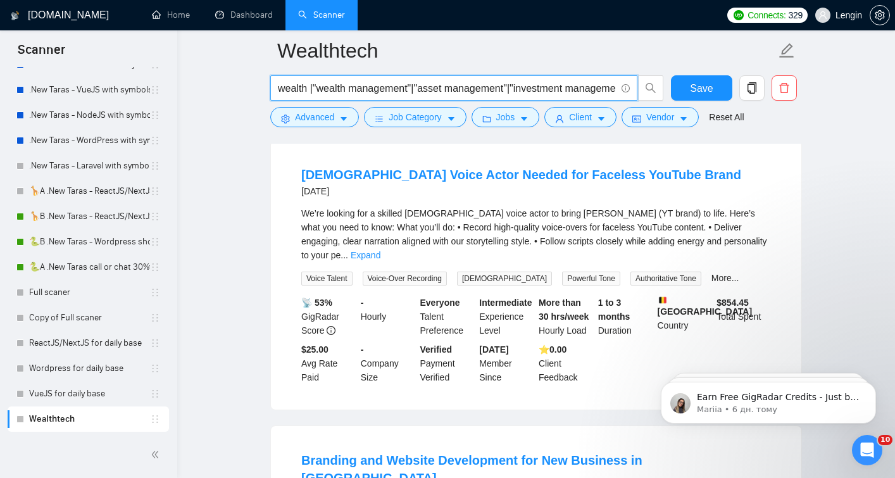
scroll to position [955, 0]
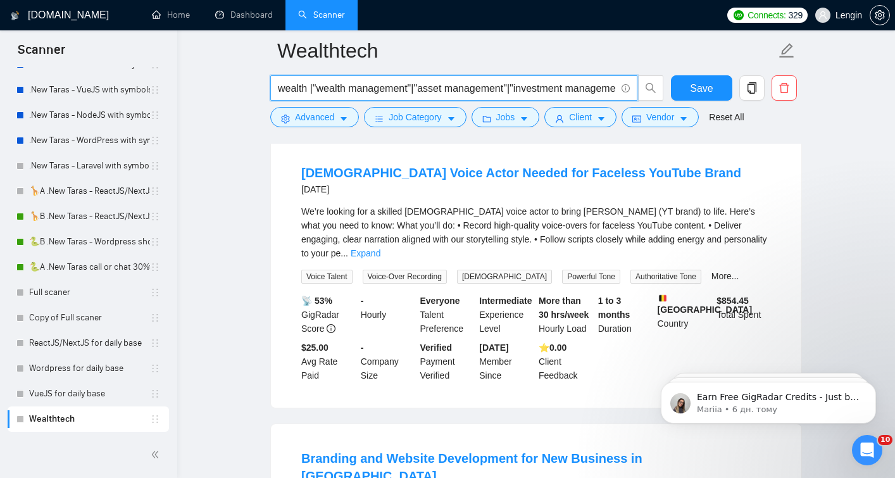
drag, startPoint x: 303, startPoint y: 87, endPoint x: 274, endPoint y: 85, distance: 28.6
click at [274, 85] on span "wealth |"wealth management"|"asset management"|"investment management"|"portfol…" at bounding box center [453, 87] width 367 height 25
click at [279, 90] on input "wealth |"wealth management"|"asset management"|"investment management"|"portfol…" at bounding box center [447, 88] width 338 height 16
paste input "wealth"
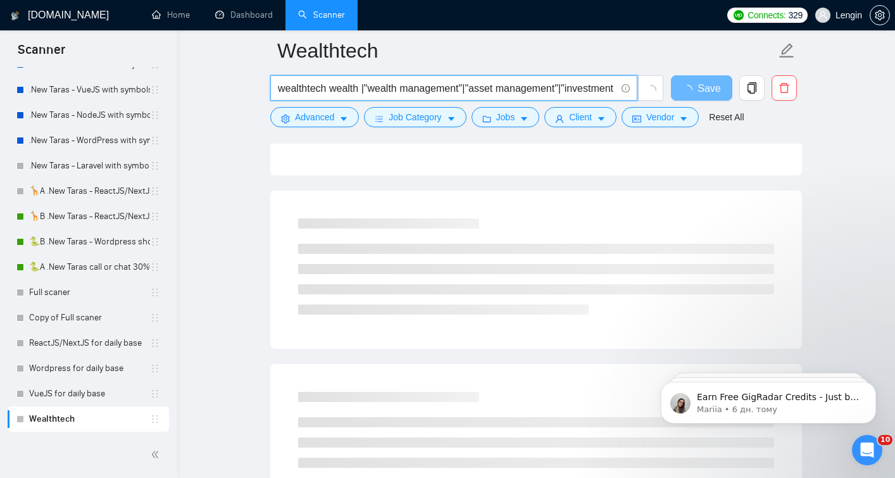
drag, startPoint x: 372, startPoint y: 89, endPoint x: 363, endPoint y: 89, distance: 8.9
click at [363, 89] on input "wealthtech wealth |"wealth management"|"asset management"|"investment managemen…" at bounding box center [447, 88] width 338 height 16
click at [279, 90] on input "wealthtech wealth |"wealth management"|"asset management"|"investment managemen…" at bounding box center [447, 88] width 338 height 16
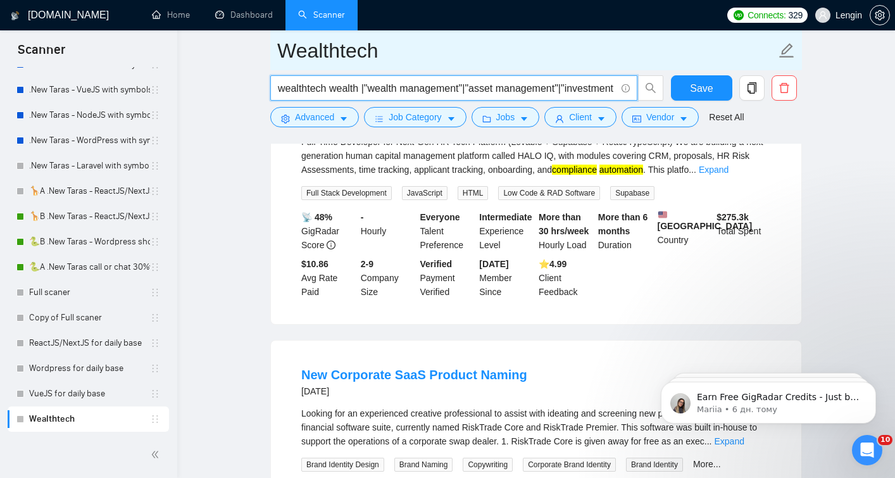
scroll to position [0, 0]
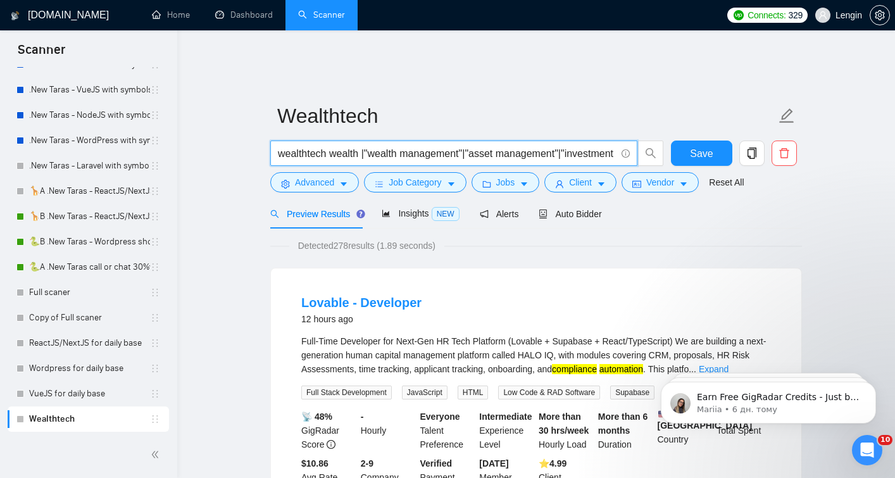
click at [327, 146] on input "wealthtech wealth |"wealth management"|"asset management"|"investment managemen…" at bounding box center [447, 154] width 338 height 16
paste input "|""
click at [327, 146] on input "wealthtech| wealth |"wealth management"|"asset management"|"investment manageme…" at bounding box center [447, 154] width 338 height 16
type input "wealthtech | wealth |"wealth management"|"asset management"|"investment managem…"
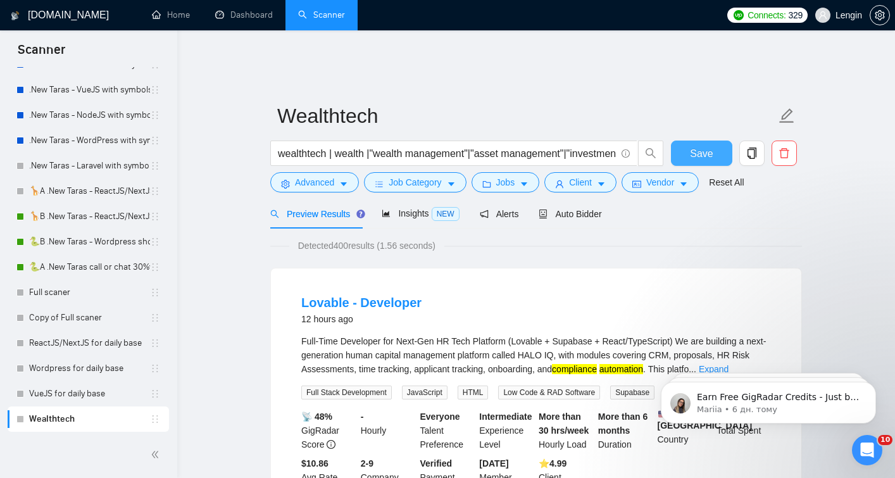
click at [693, 146] on span "Save" at bounding box center [701, 154] width 23 height 16
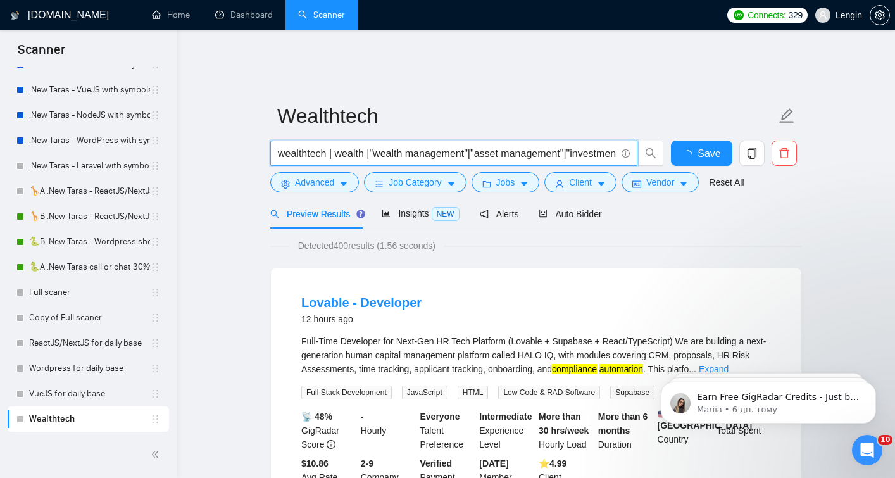
click at [581, 146] on input "wealthtech | wealth |"wealth management"|"asset management"|"investment managem…" at bounding box center [447, 154] width 338 height 16
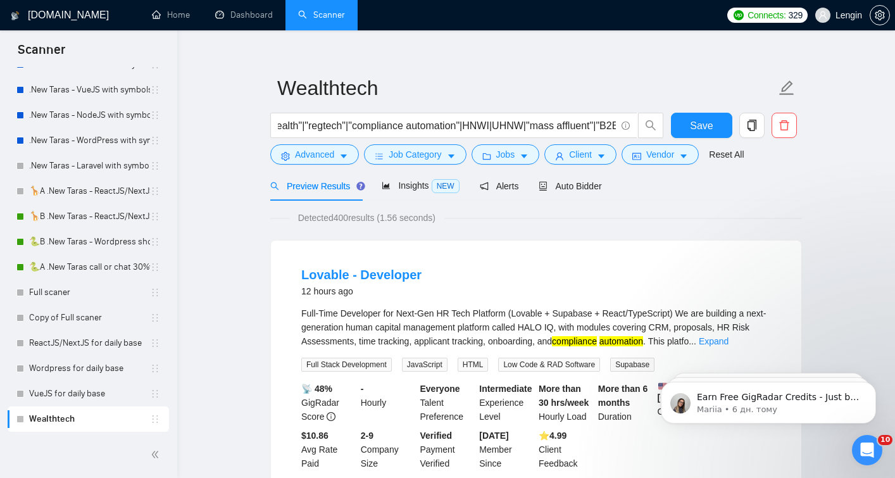
scroll to position [35, 0]
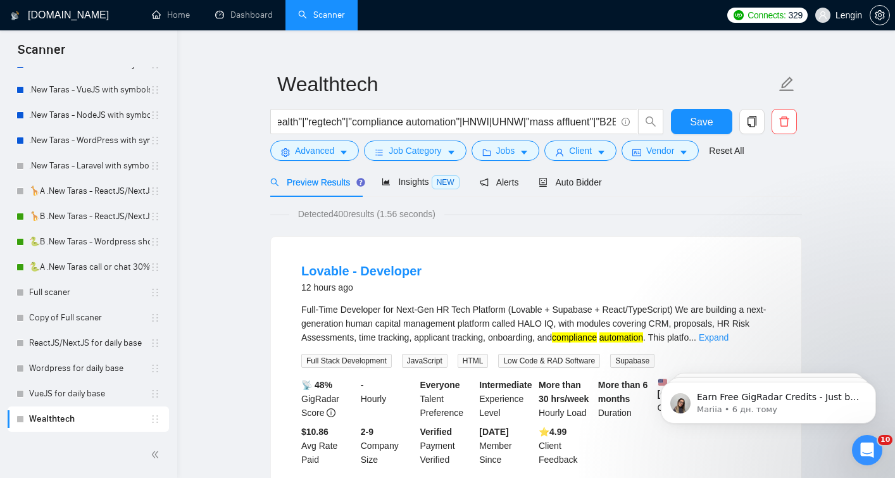
scroll to position [0, 0]
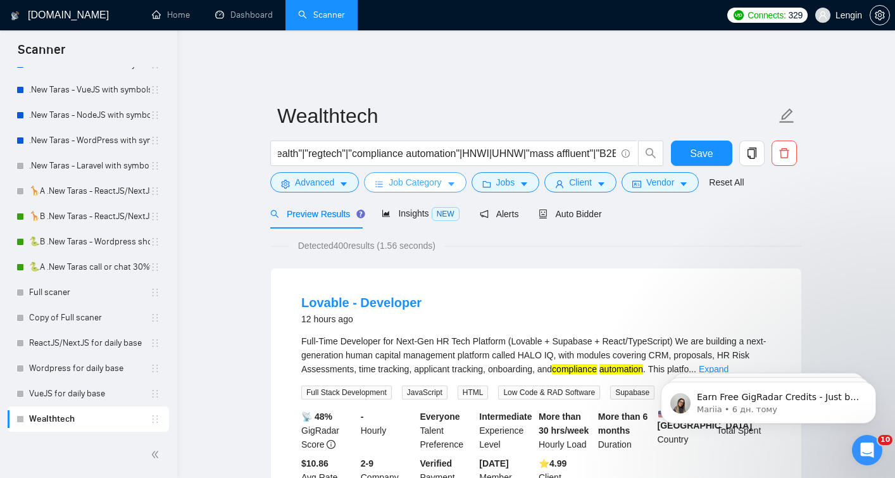
click at [437, 175] on span "Job Category" at bounding box center [415, 182] width 53 height 14
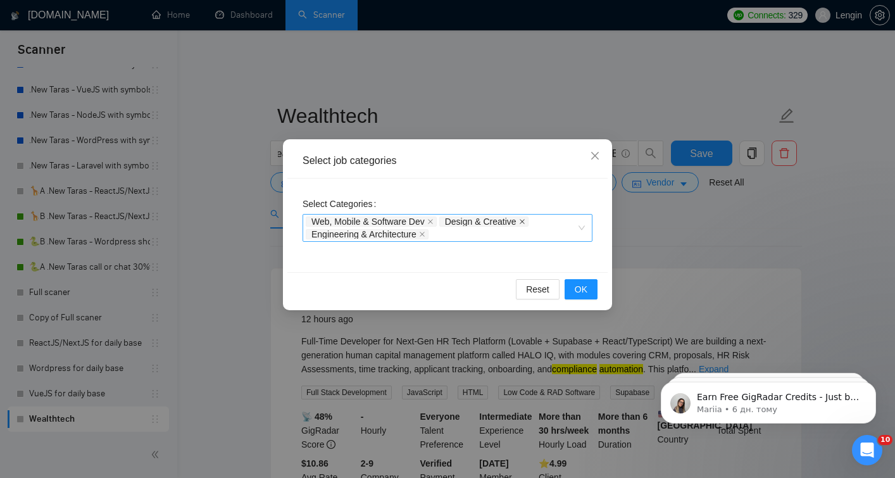
click at [525, 222] on icon "close" at bounding box center [522, 221] width 6 height 6
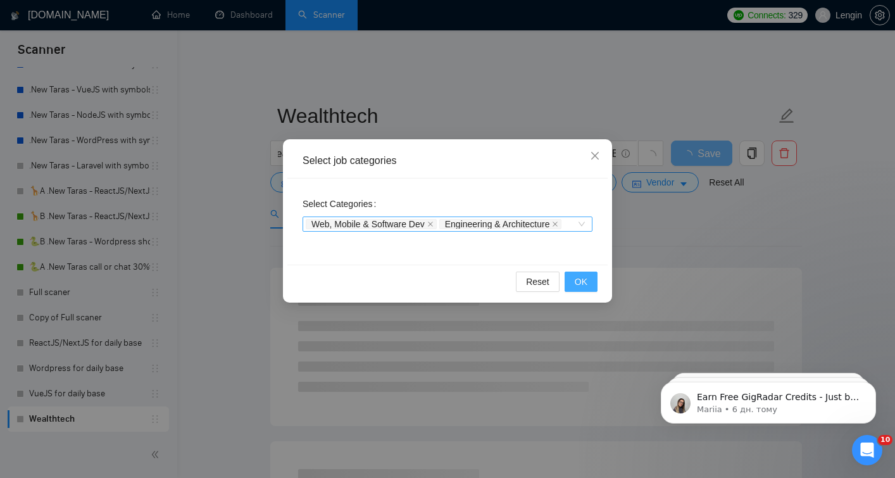
click at [582, 279] on span "OK" at bounding box center [581, 282] width 13 height 14
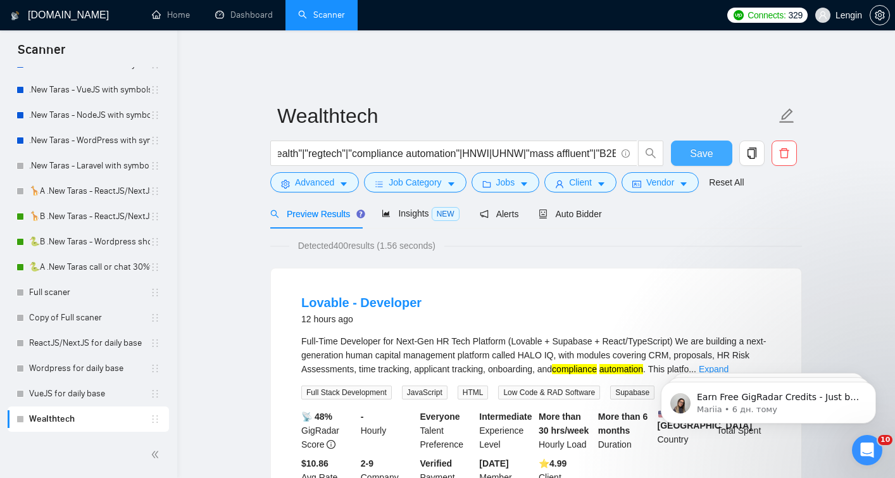
click at [717, 144] on button "Save" at bounding box center [701, 153] width 61 height 25
click at [153, 419] on icon "holder" at bounding box center [156, 419] width 6 height 8
click at [579, 209] on span "Auto Bidder" at bounding box center [570, 214] width 63 height 10
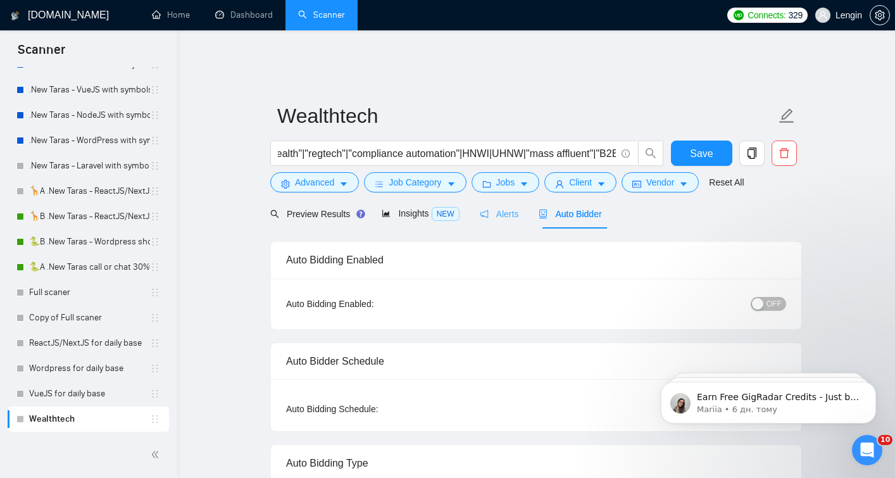
radio input "false"
radio input "true"
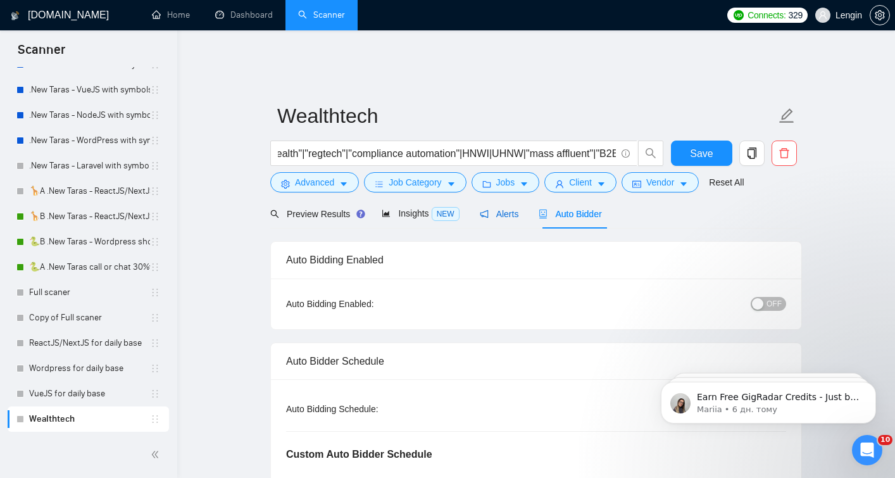
click at [506, 207] on div "Alerts" at bounding box center [499, 214] width 39 height 14
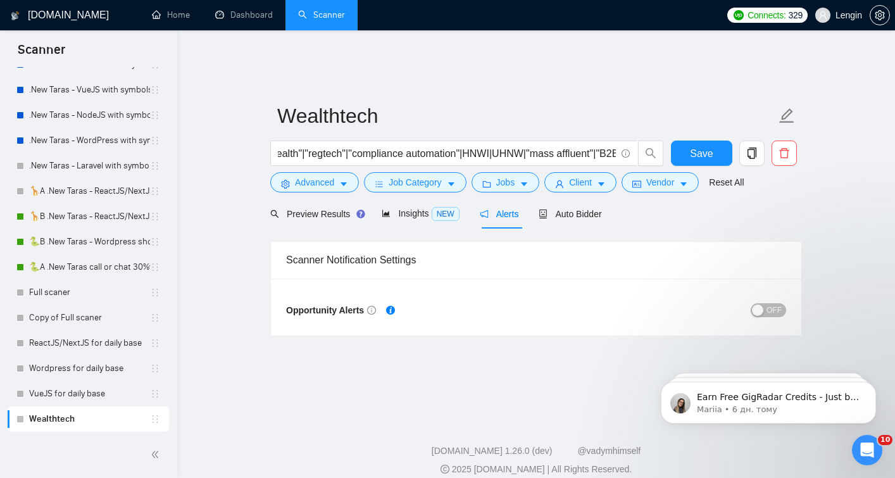
click at [771, 303] on span "OFF" at bounding box center [774, 310] width 15 height 14
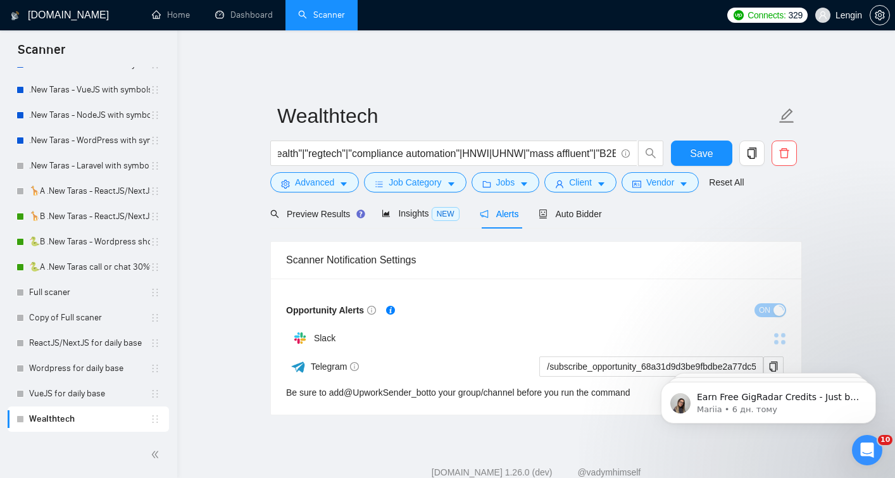
scroll to position [21, 0]
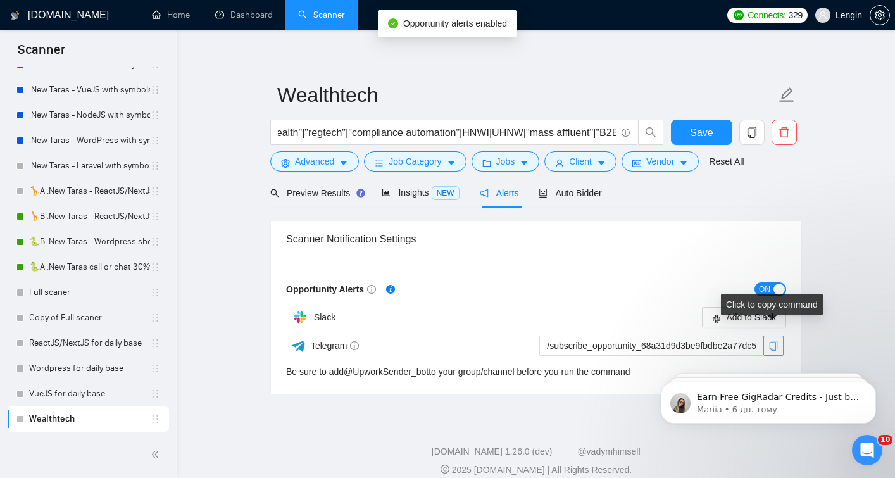
click at [775, 341] on icon "copy" at bounding box center [774, 346] width 8 height 10
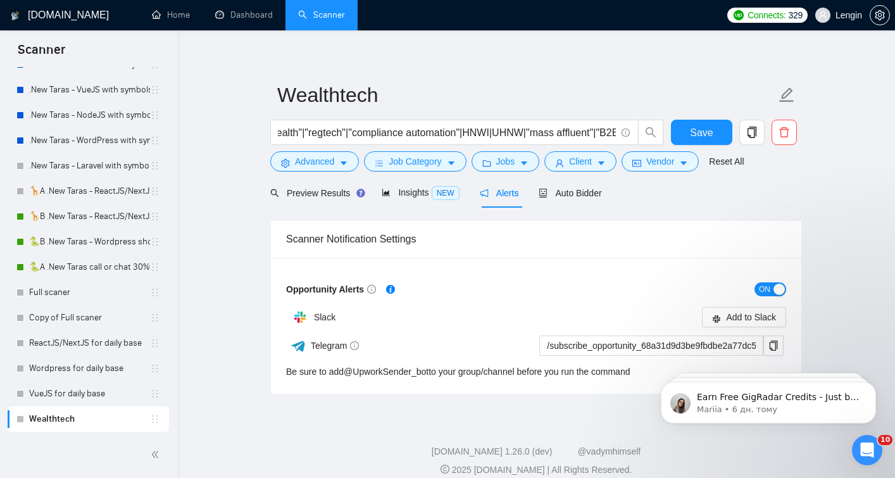
click at [216, 262] on main "Wealthtech wealthtech | wealth |"wealth management"|"asset management"|"investm…" at bounding box center [537, 218] width 678 height 351
